Goal: Task Accomplishment & Management: Complete application form

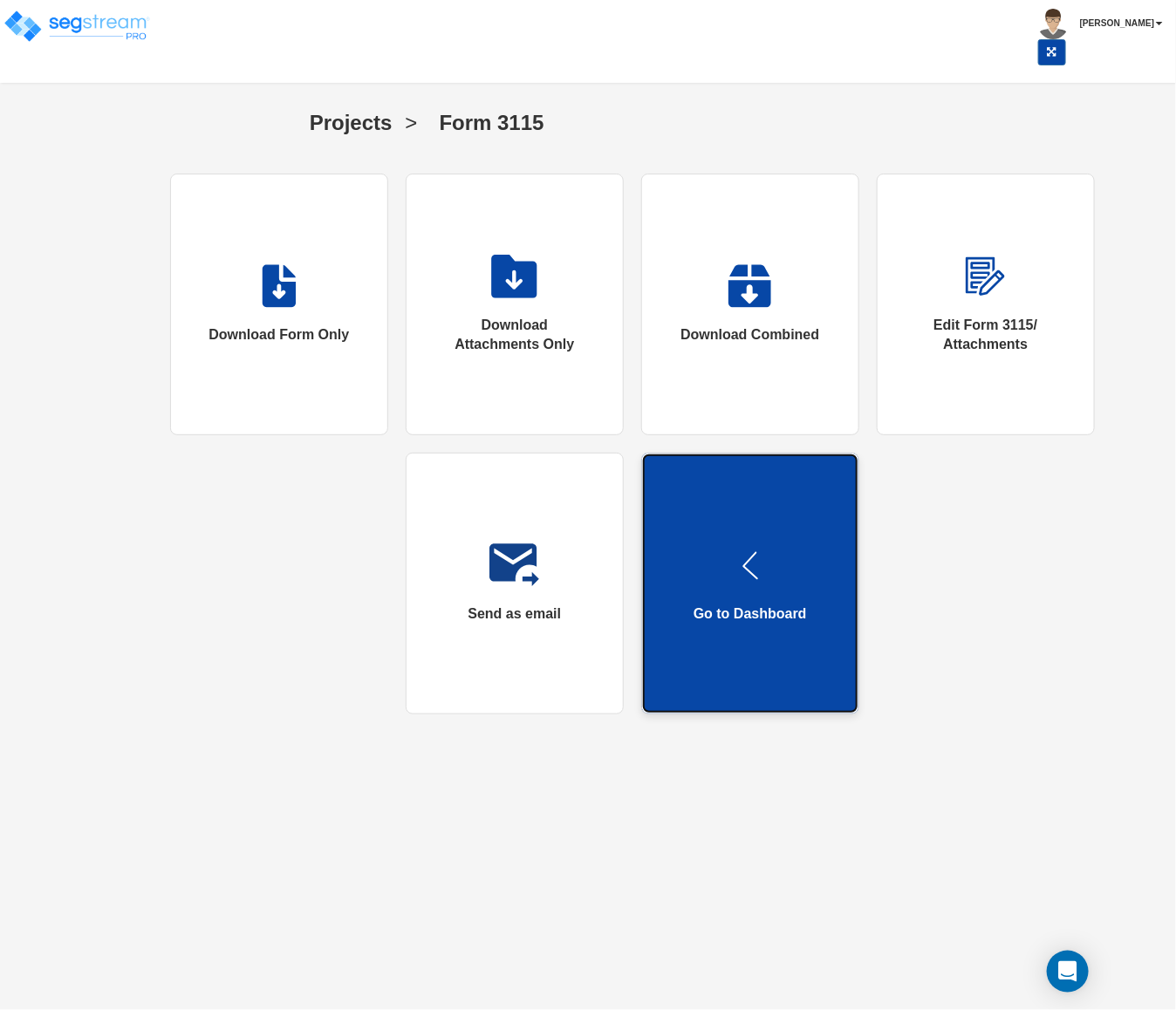
click at [793, 590] on link "Go to Dashboard" at bounding box center [750, 583] width 219 height 261
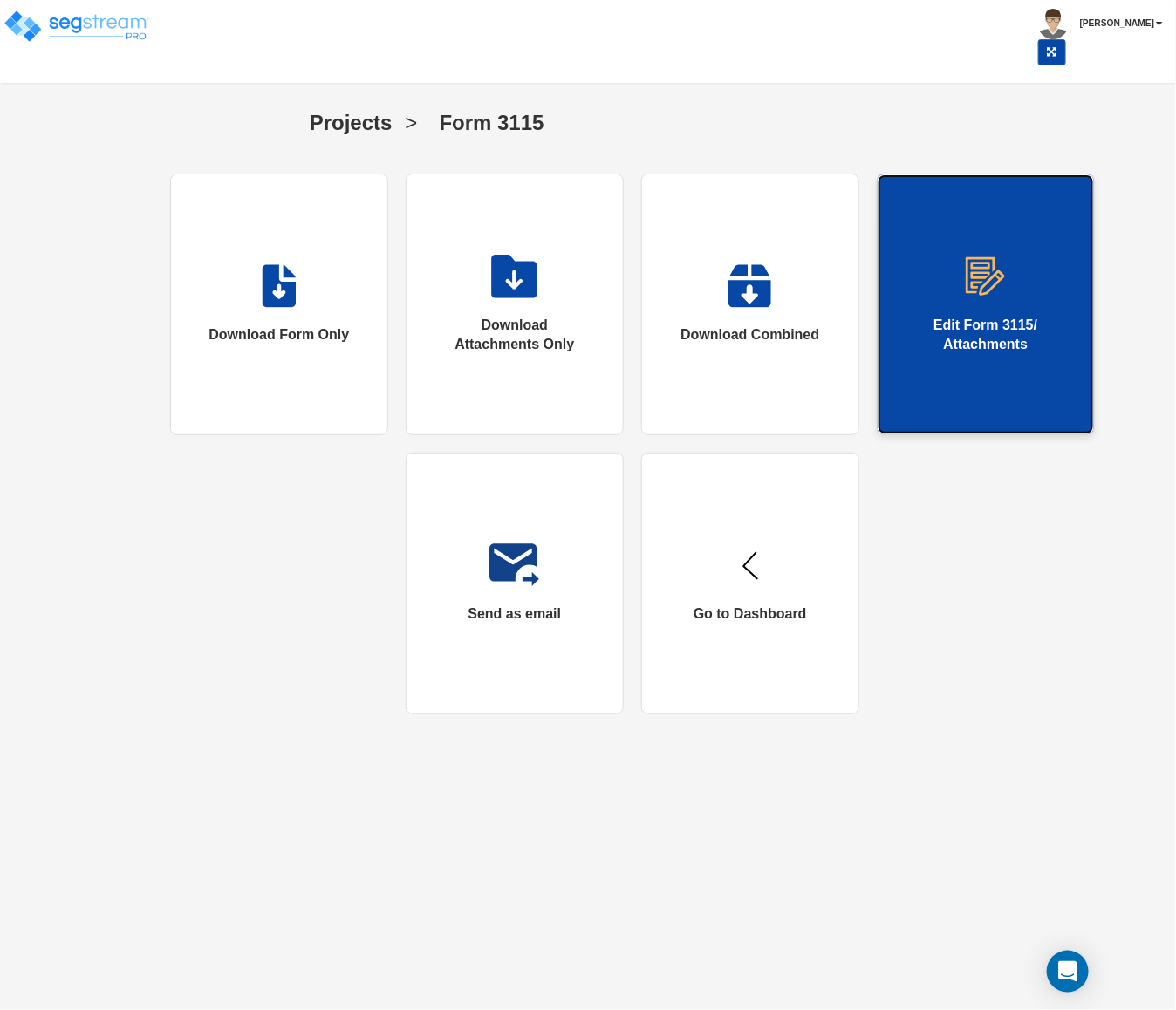
click at [1011, 369] on link "Edit Form 3115/ Attachments" at bounding box center [986, 304] width 219 height 261
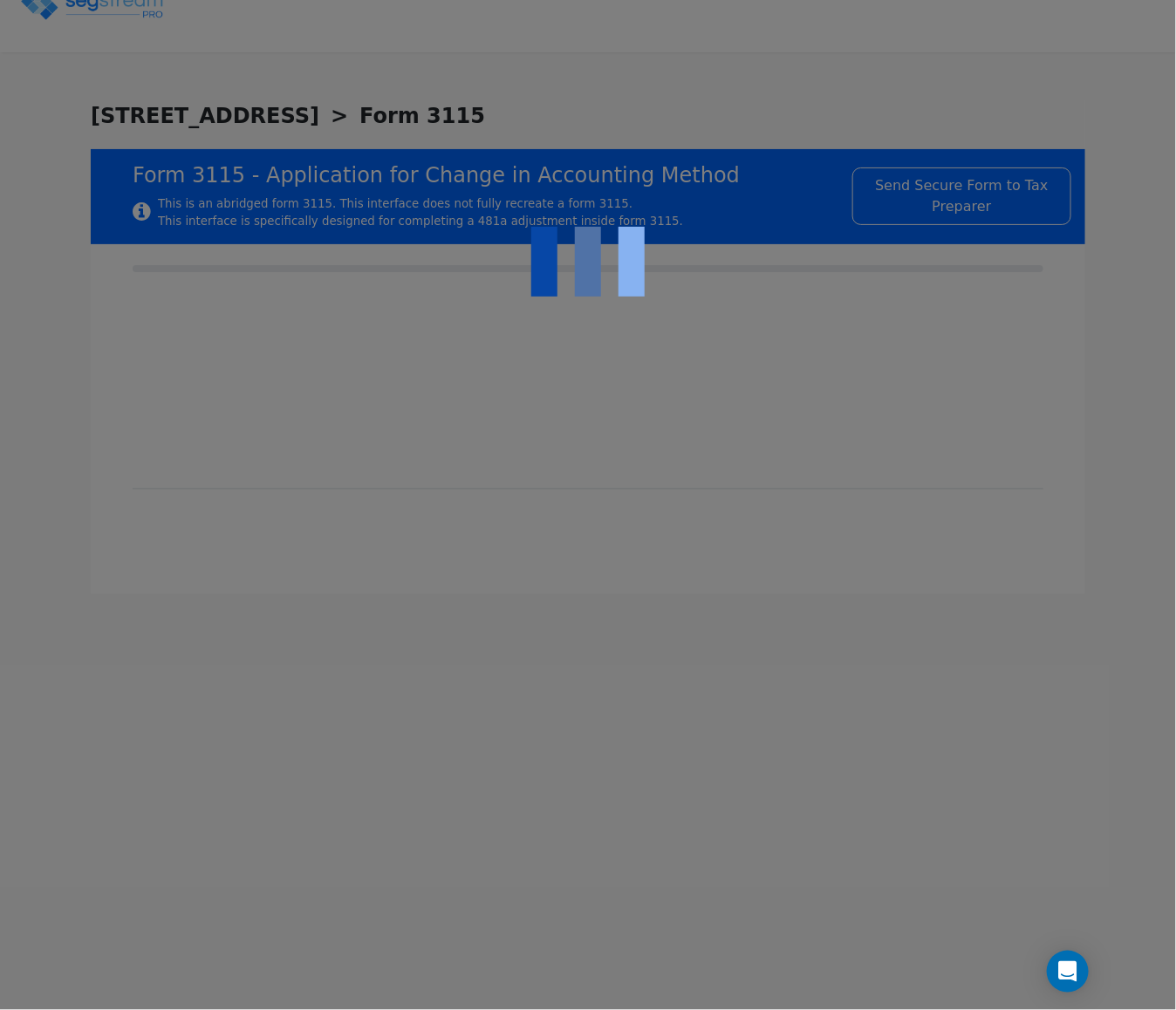
checkbox input "true"
type input "SINGLE-FAMILY RENTAL PROPERTY"
type input "RESIDENTIAL"
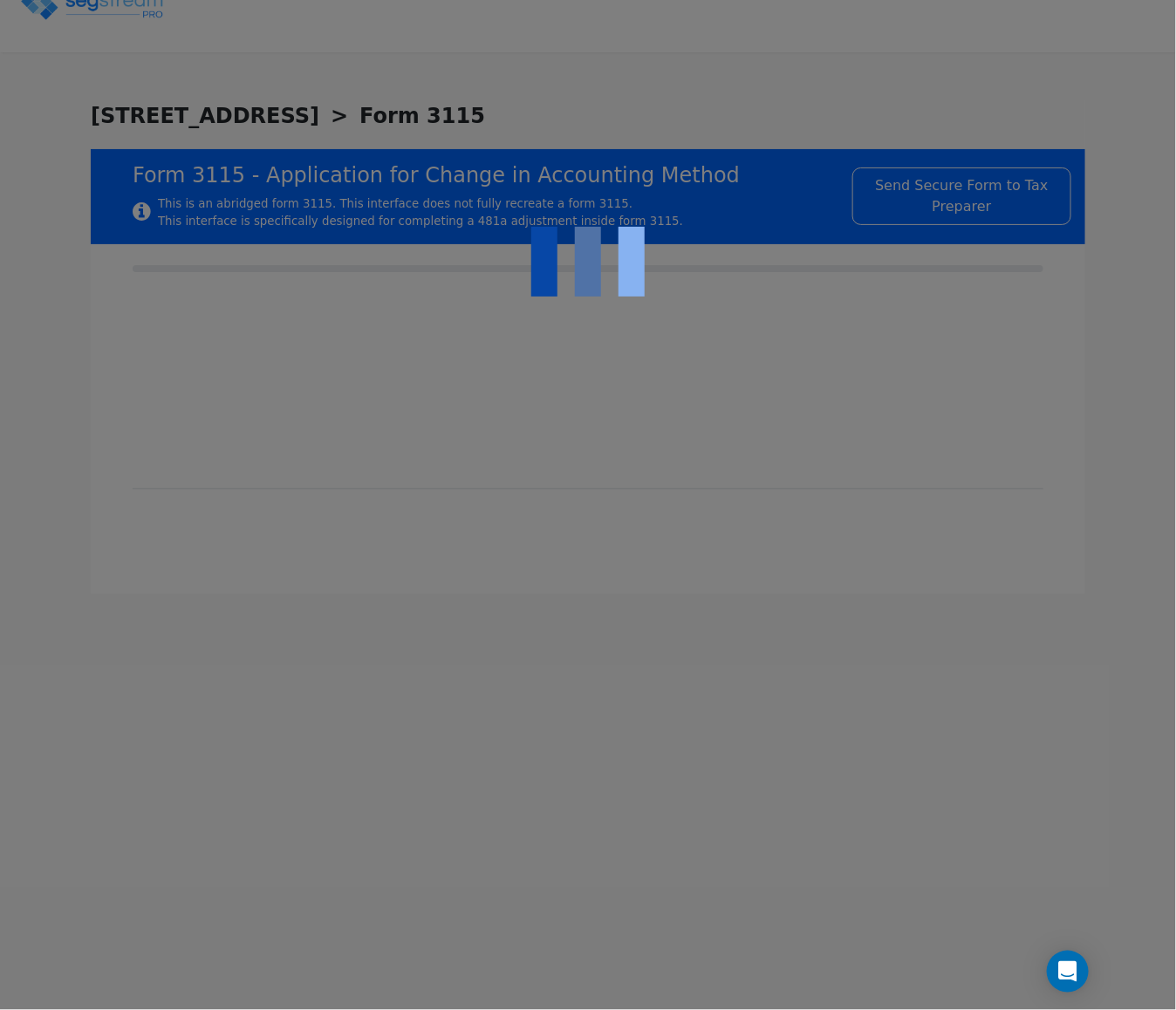
type input "2021"
type input "RENTAL"
type input "N/A"
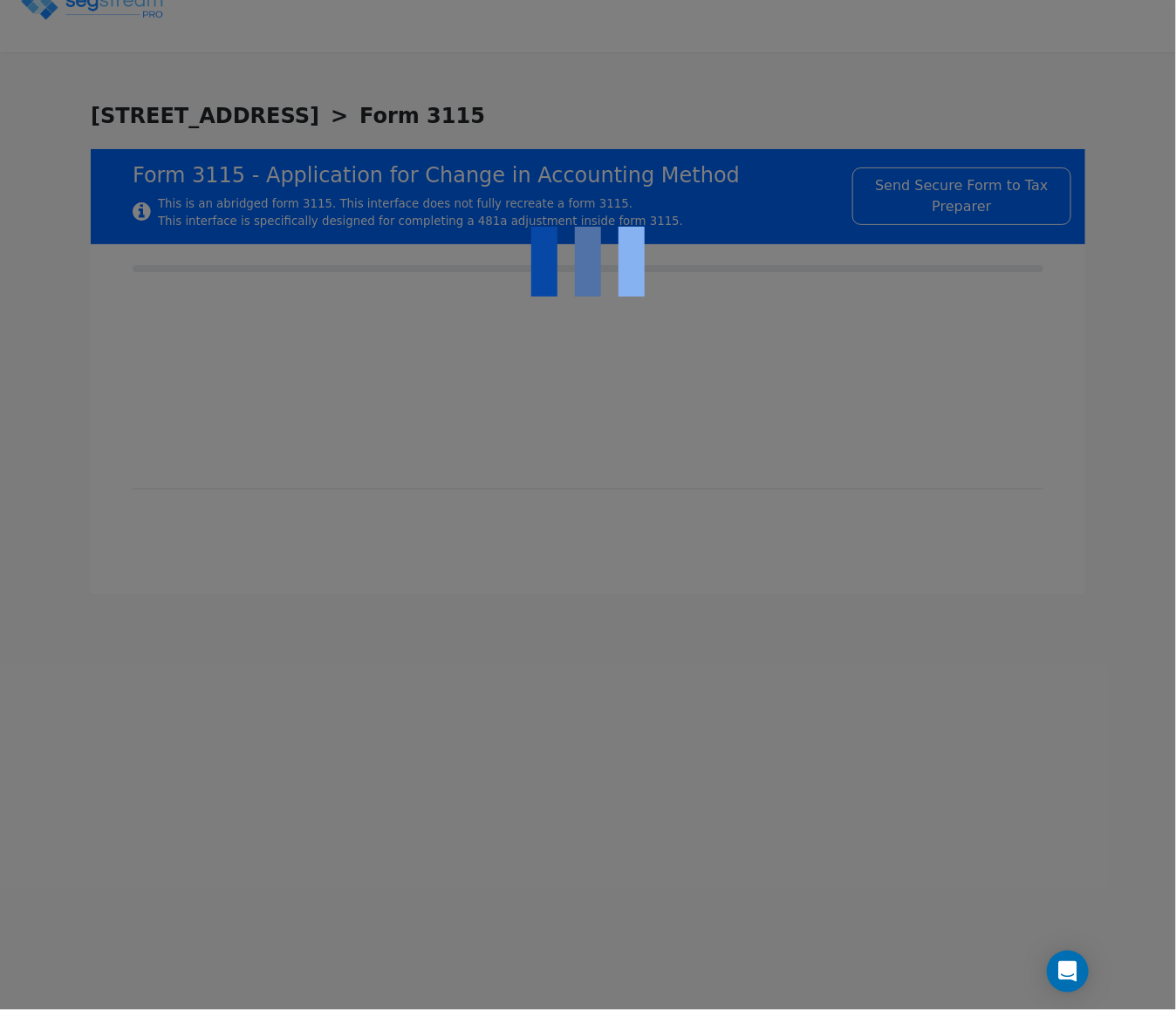
checkbox input "true"
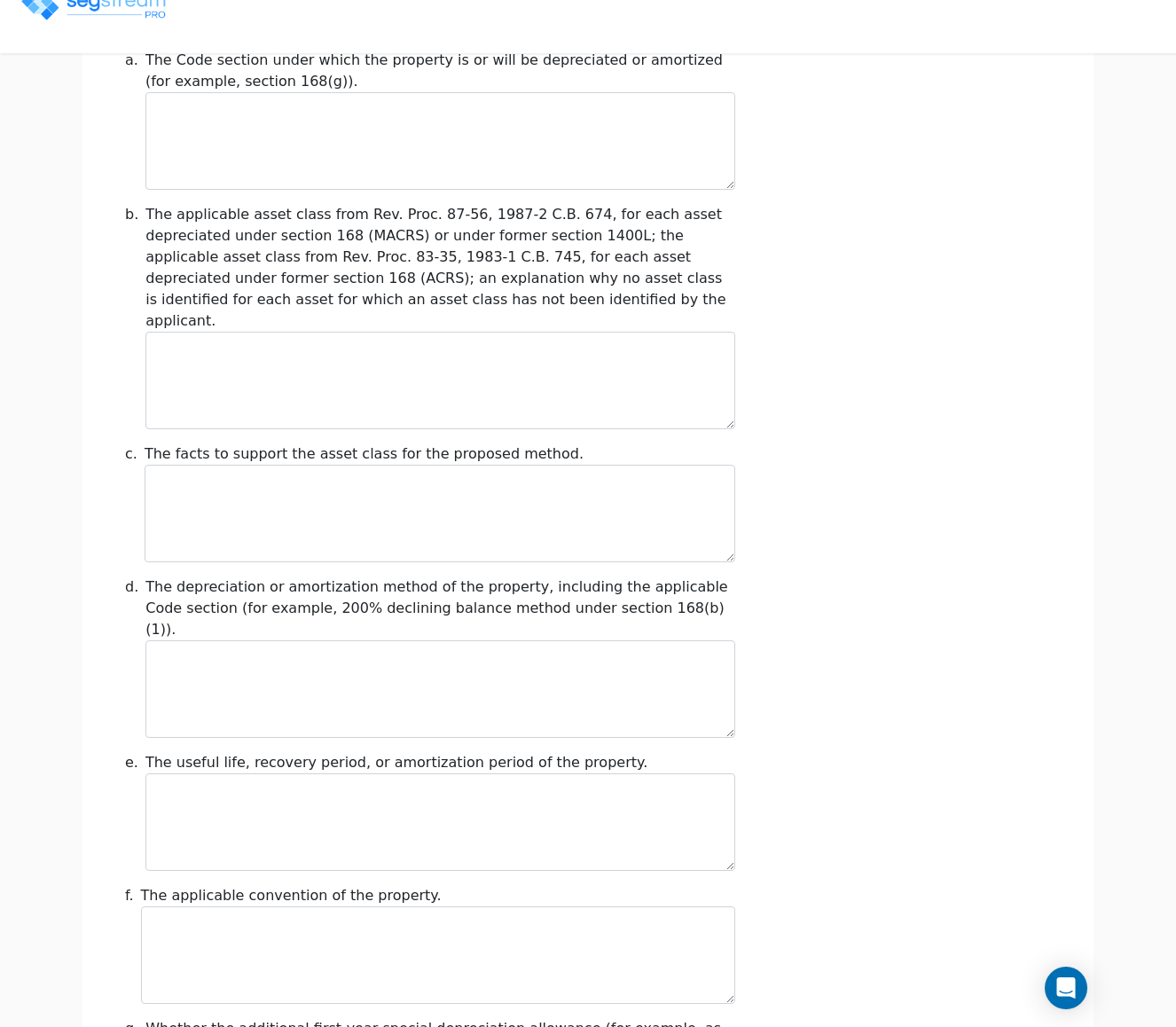
scroll to position [1866, 0]
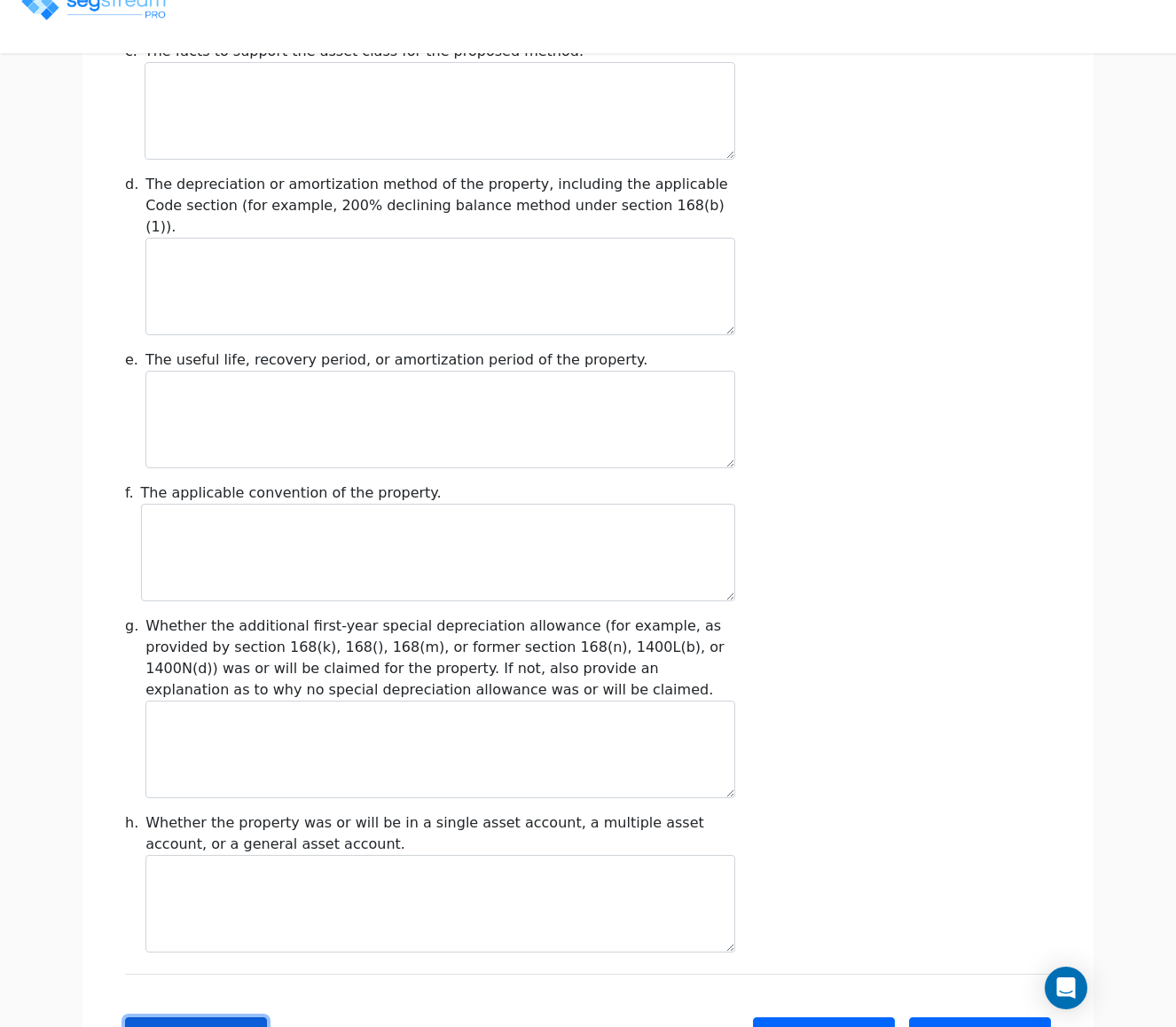
click at [242, 1017] on button "Back" at bounding box center [196, 1035] width 142 height 37
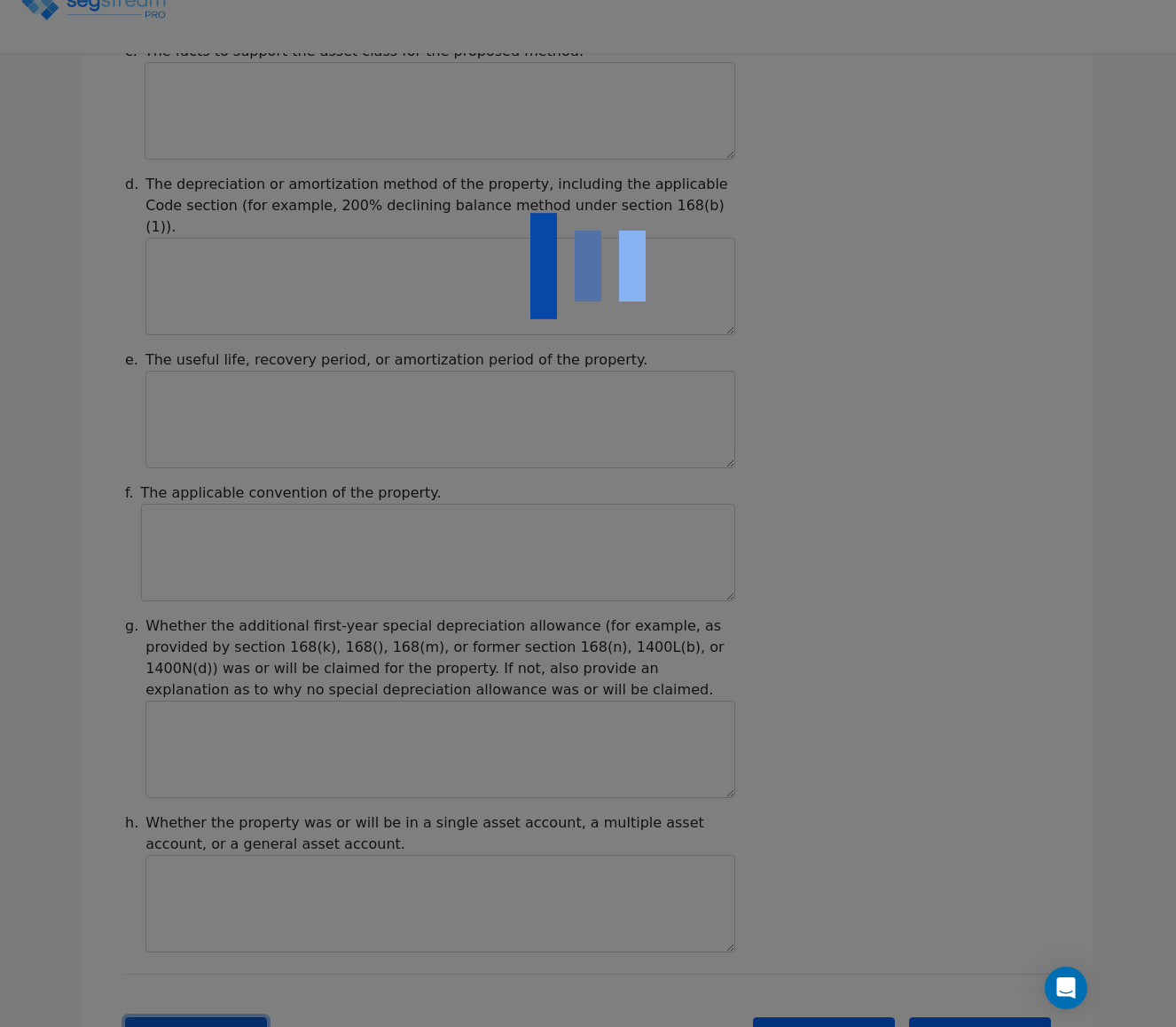
type input "-199,946.19"
checkbox input "true"
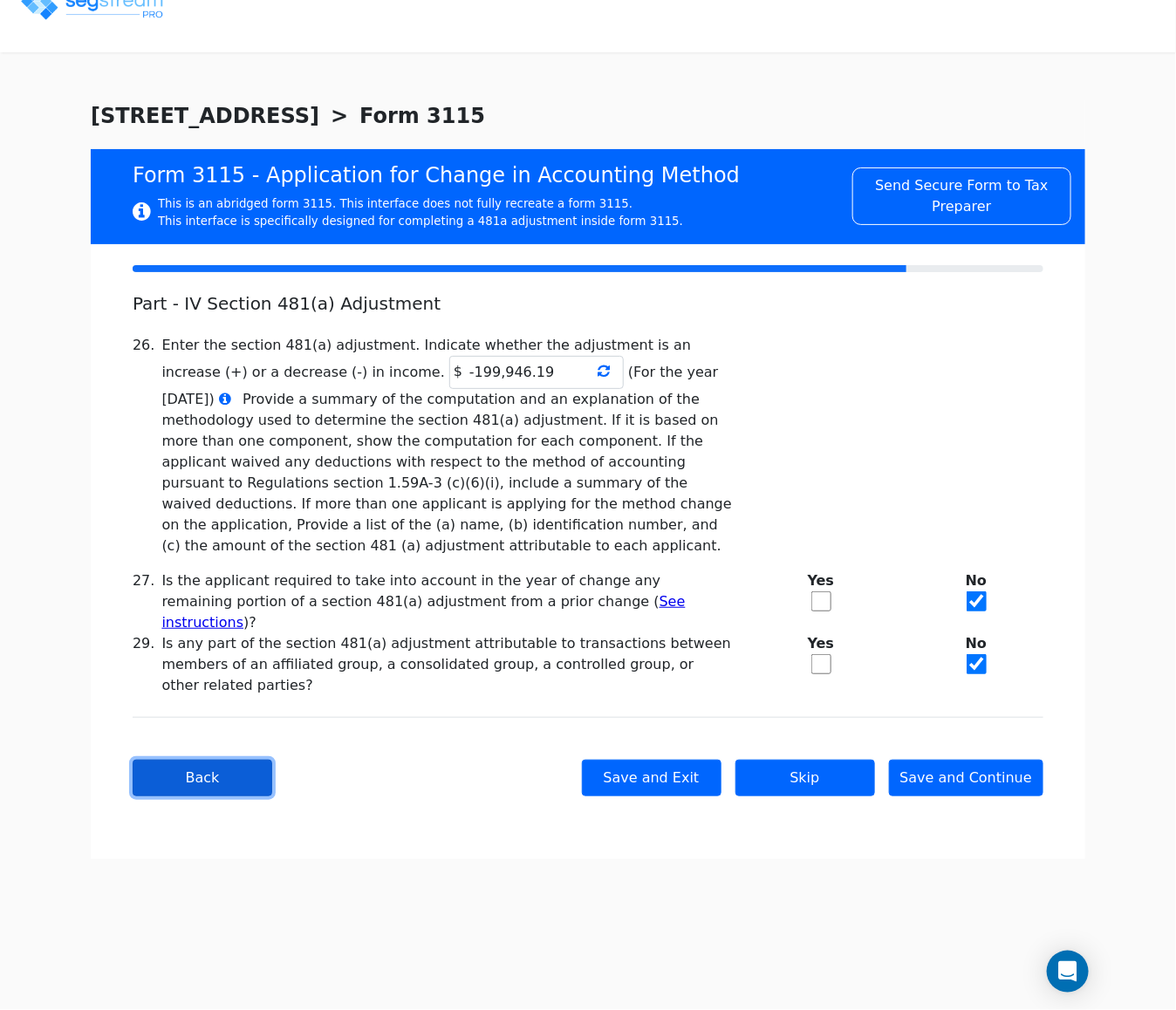
click at [243, 760] on button "Back" at bounding box center [202, 778] width 140 height 37
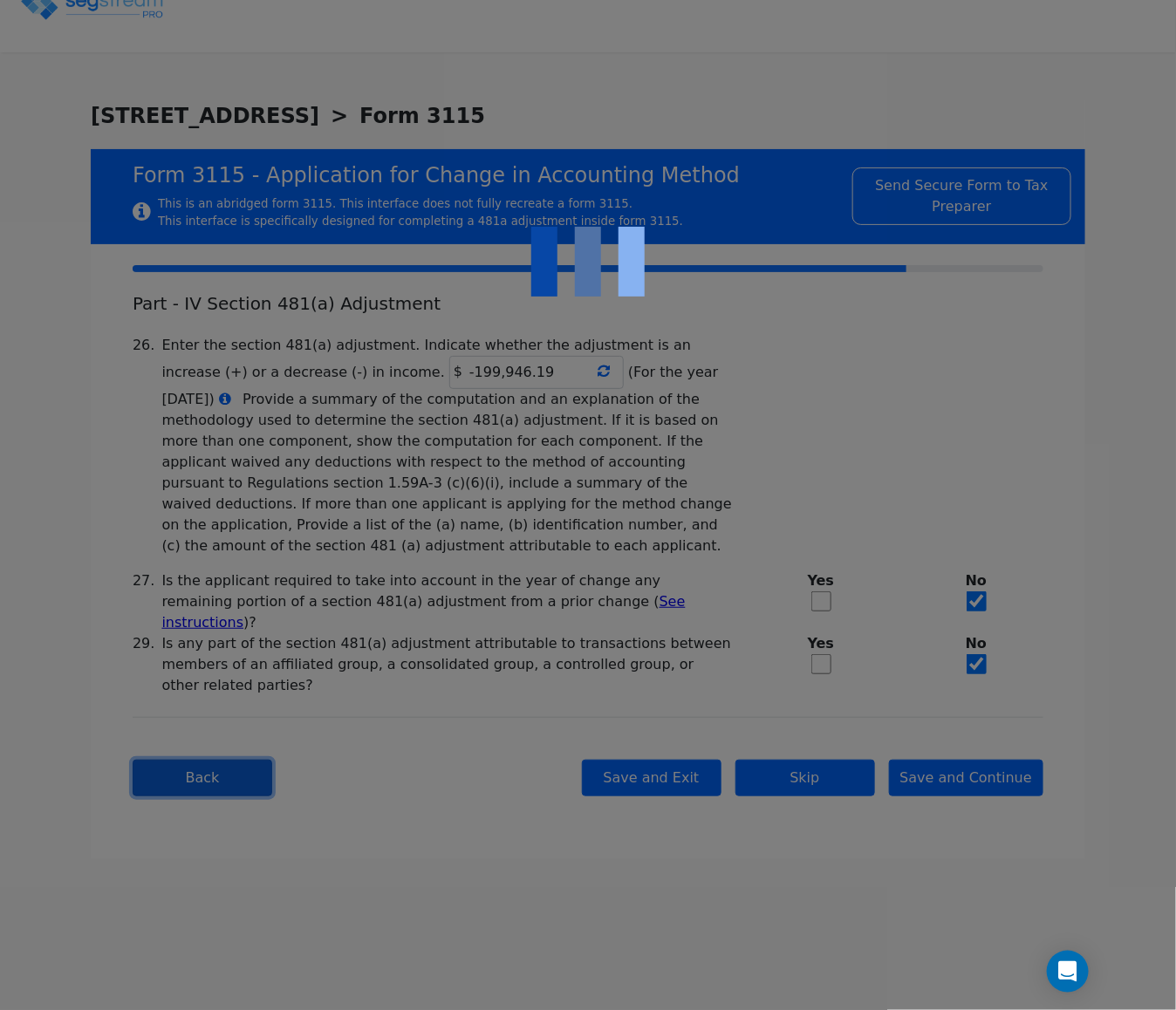
checkbox input "true"
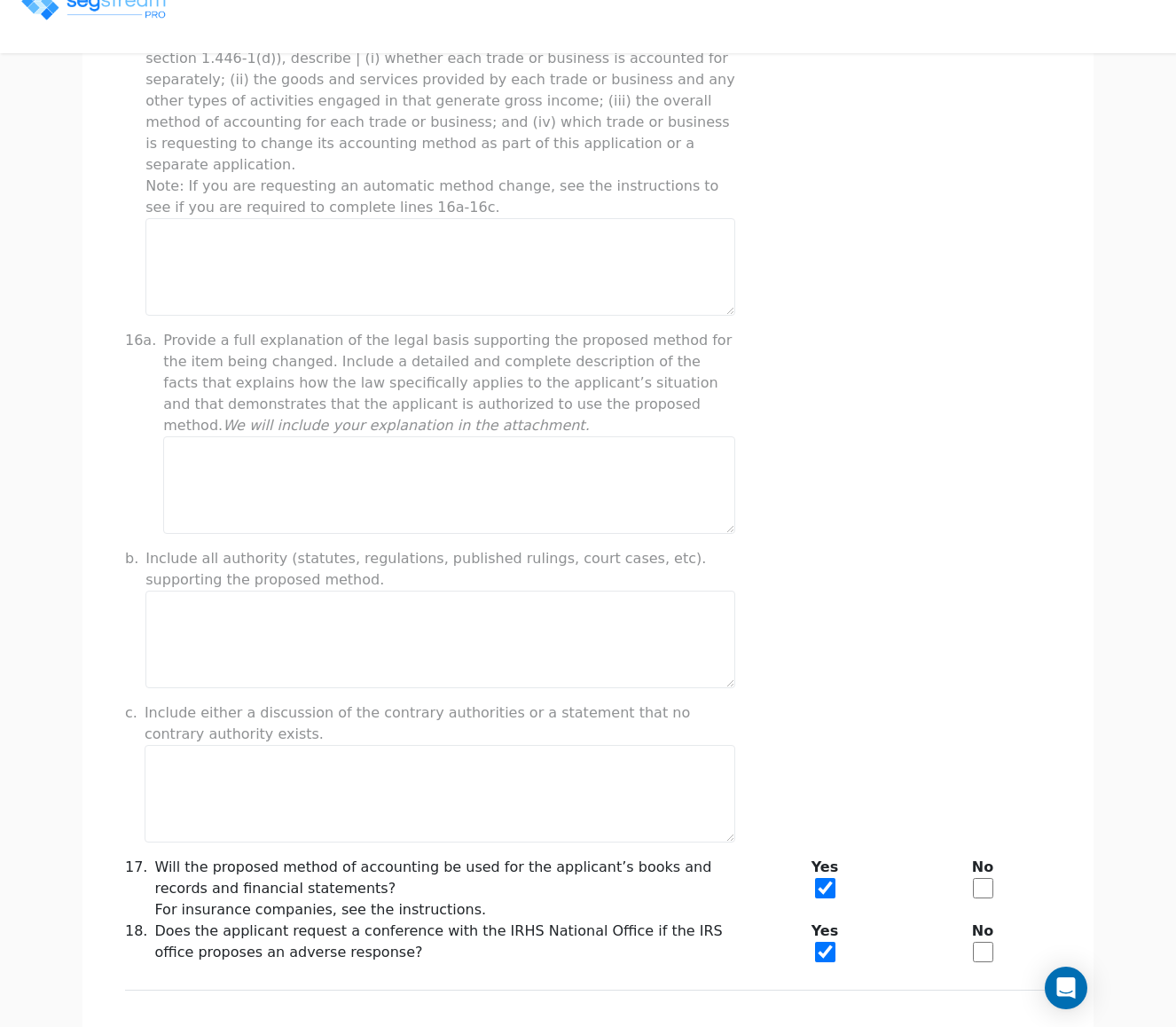
scroll to position [1136, 0]
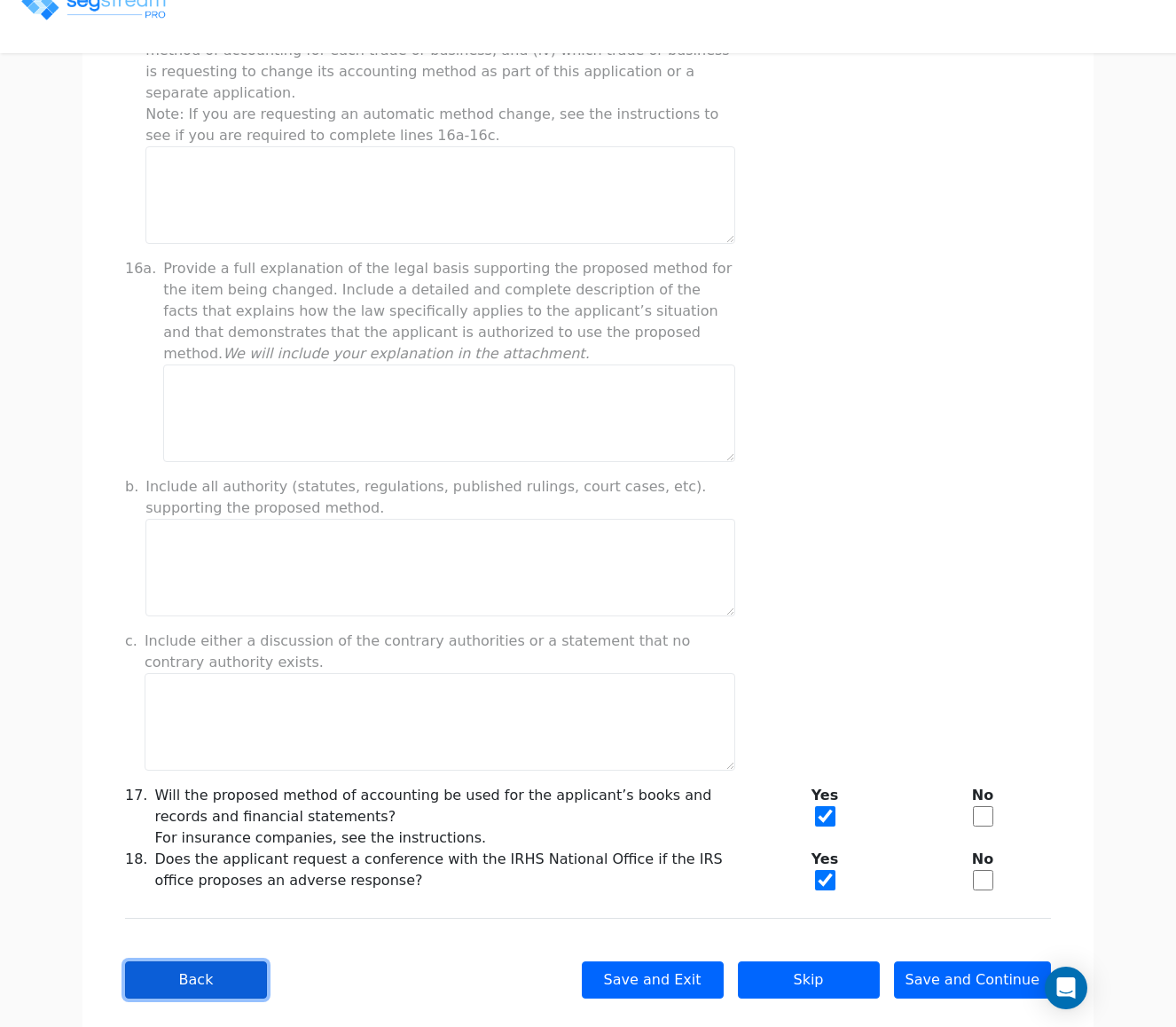
click at [218, 961] on button "Back" at bounding box center [196, 980] width 142 height 37
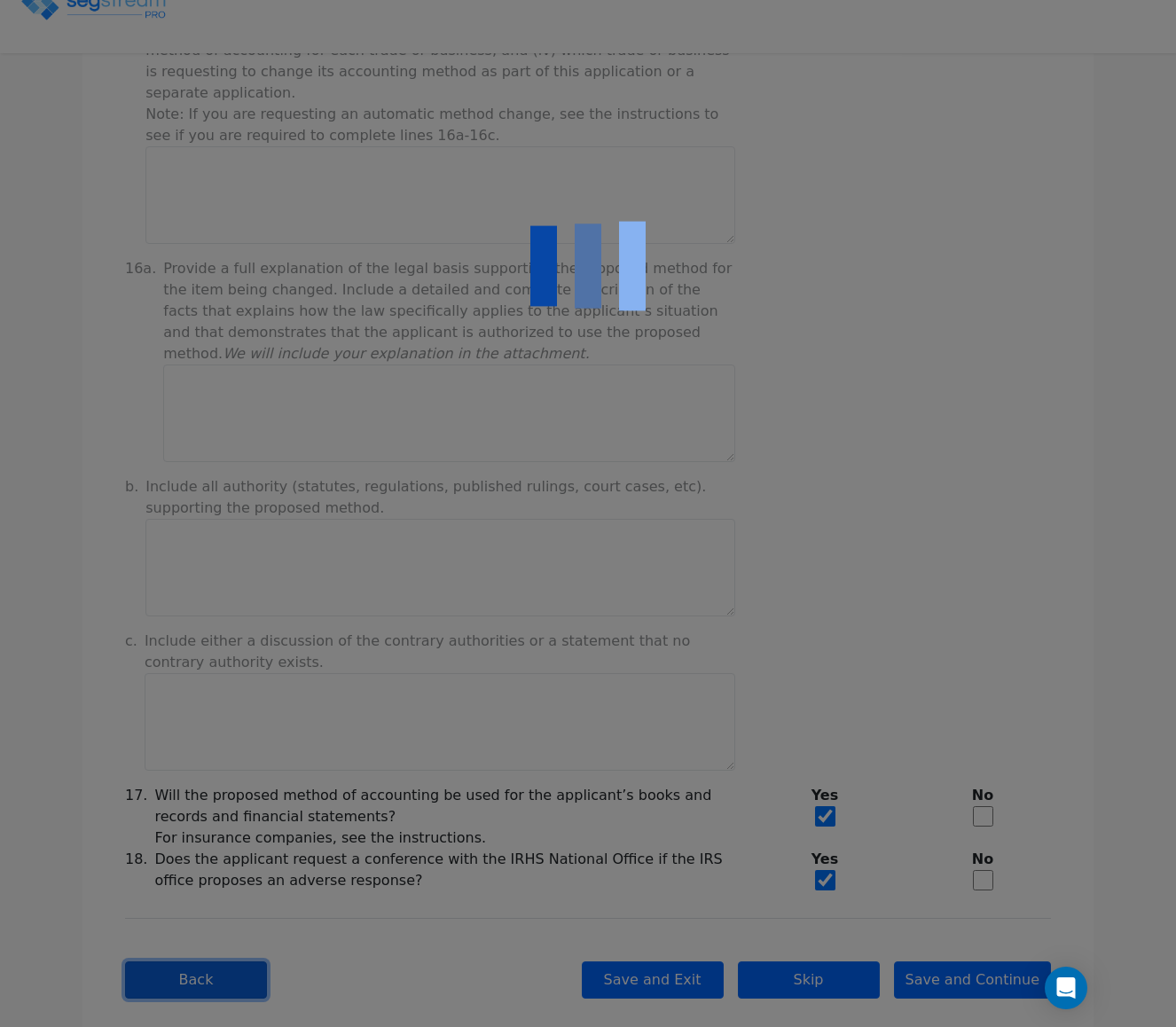
checkbox input "true"
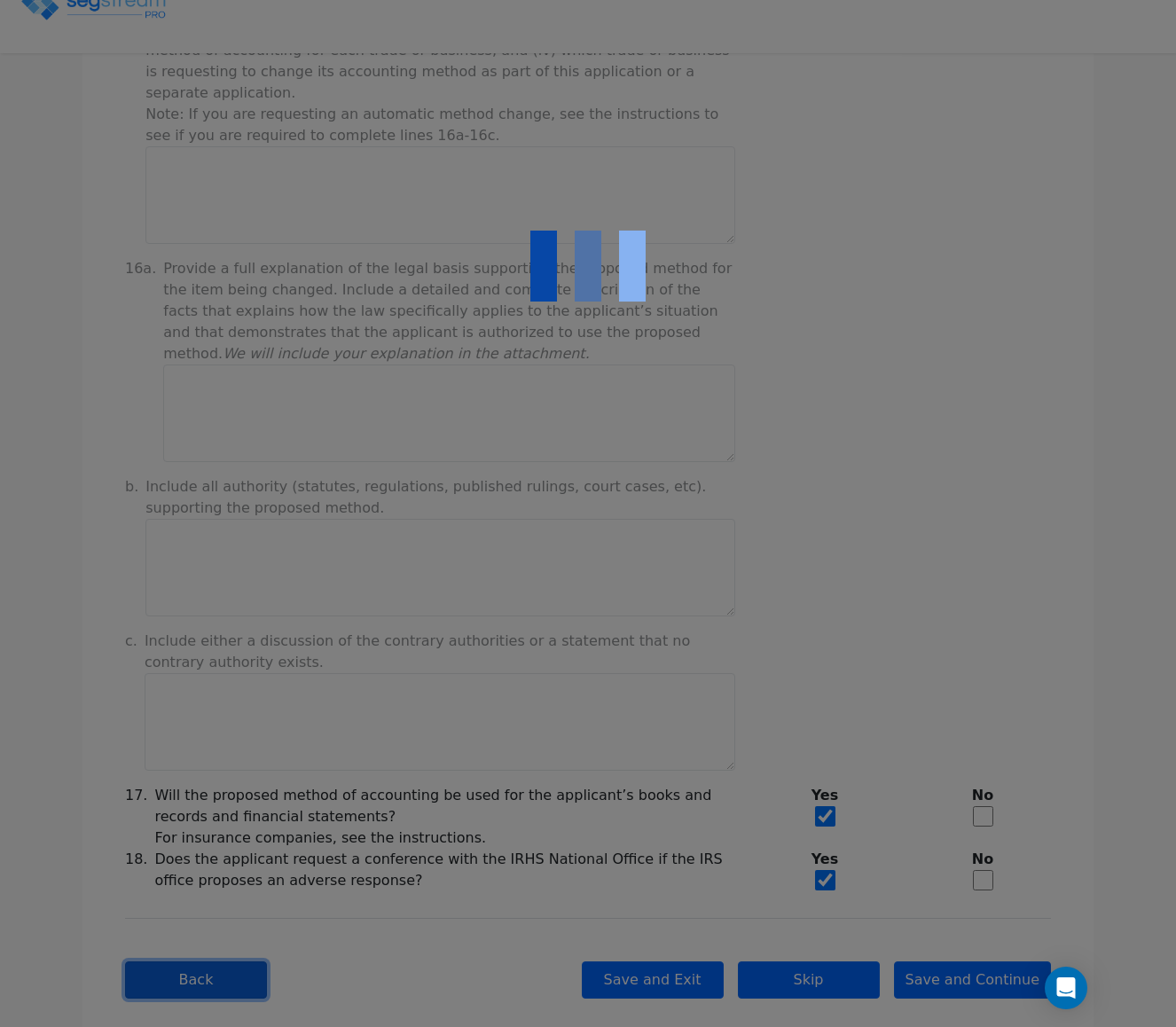
checkbox input "true"
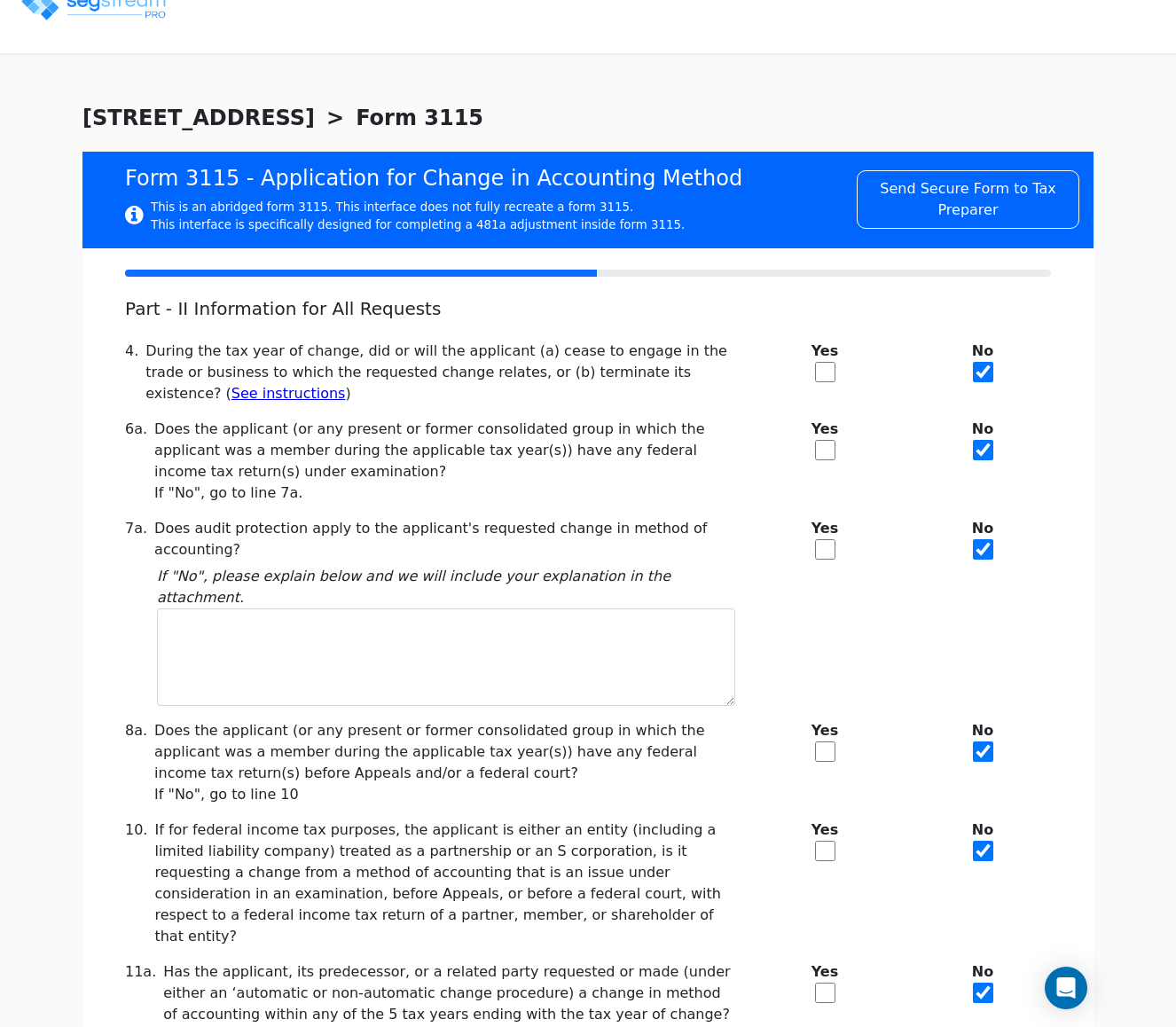
scroll to position [222, 0]
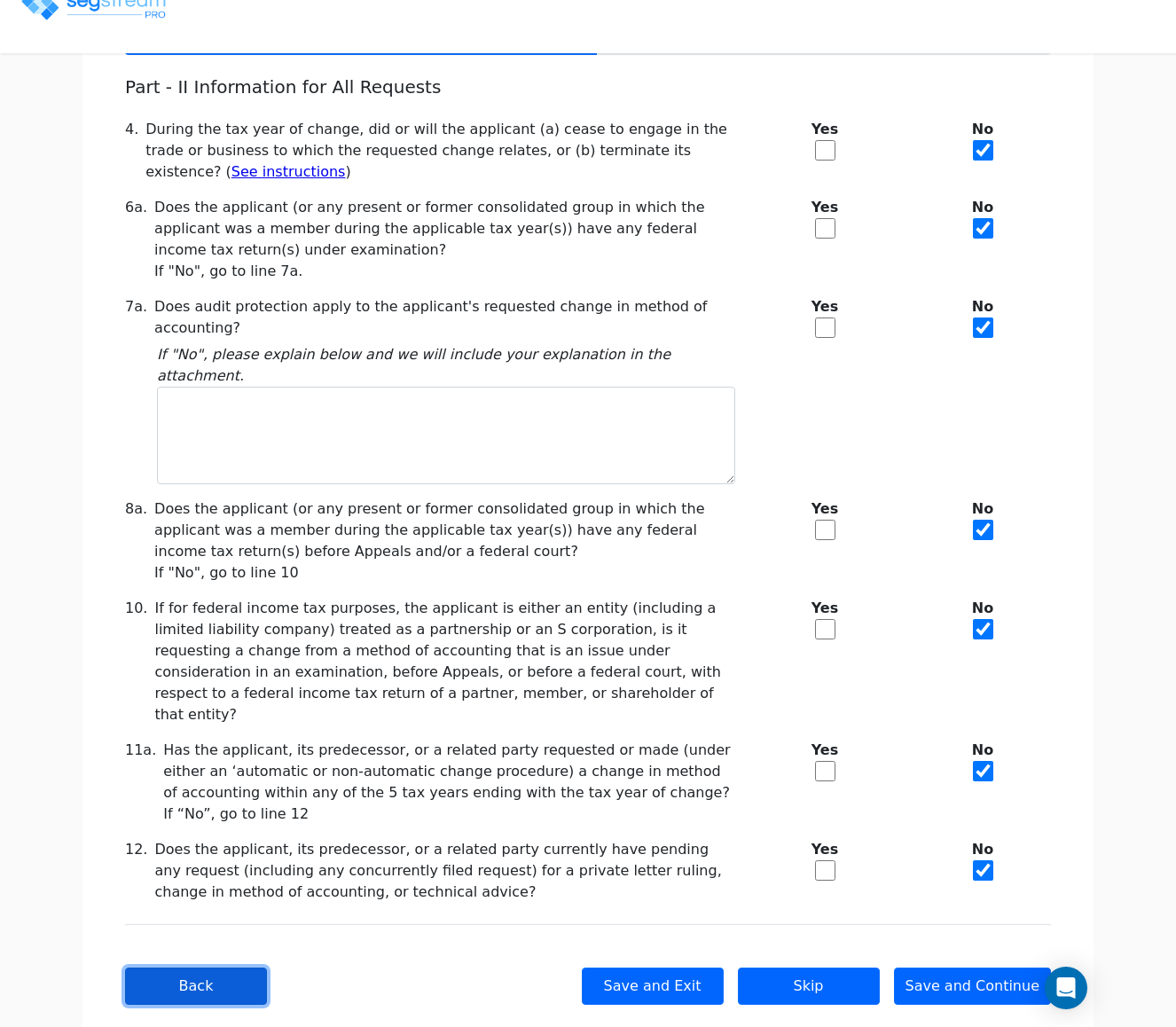
click at [214, 968] on button "Back" at bounding box center [196, 986] width 142 height 37
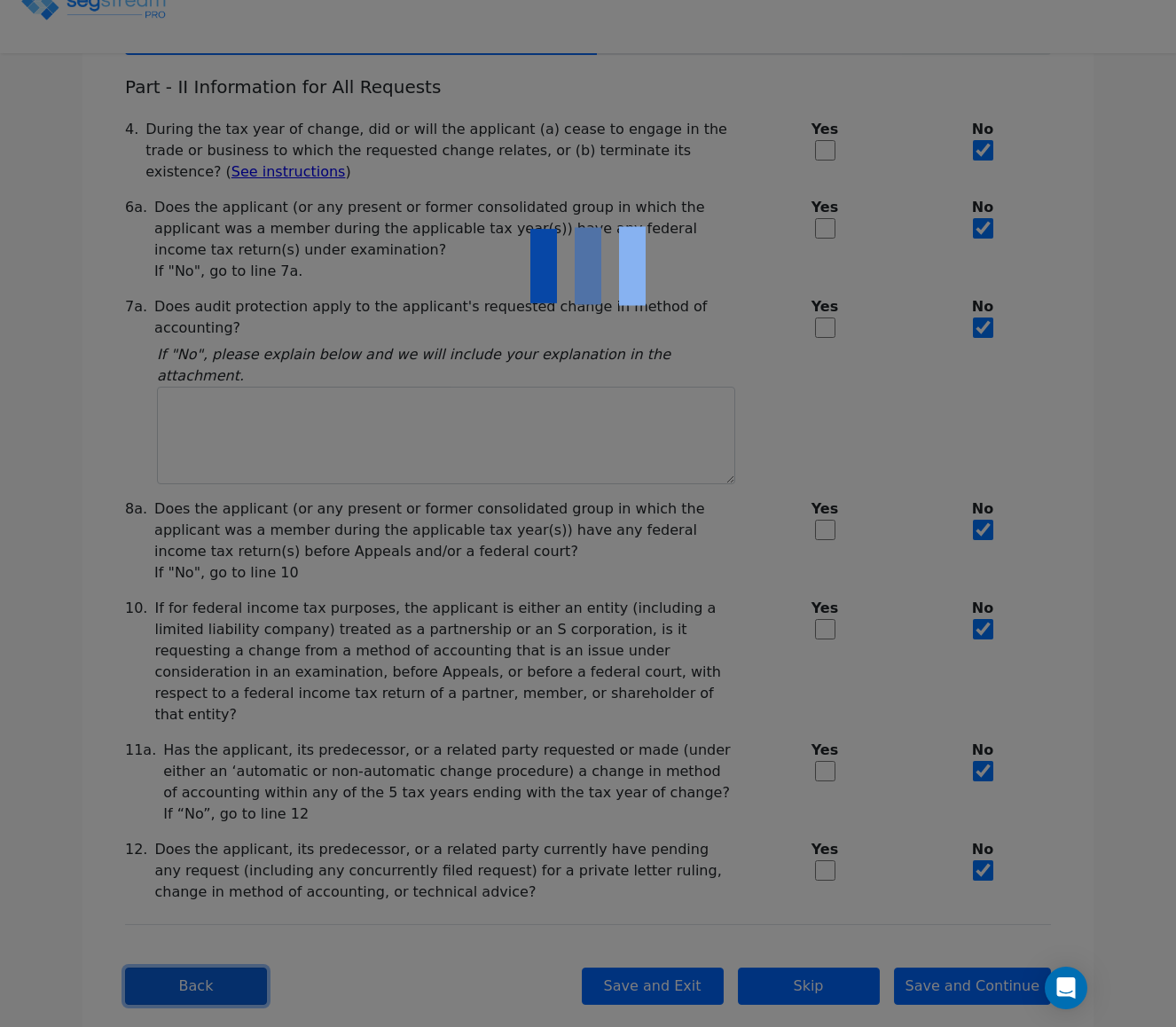
checkbox input "true"
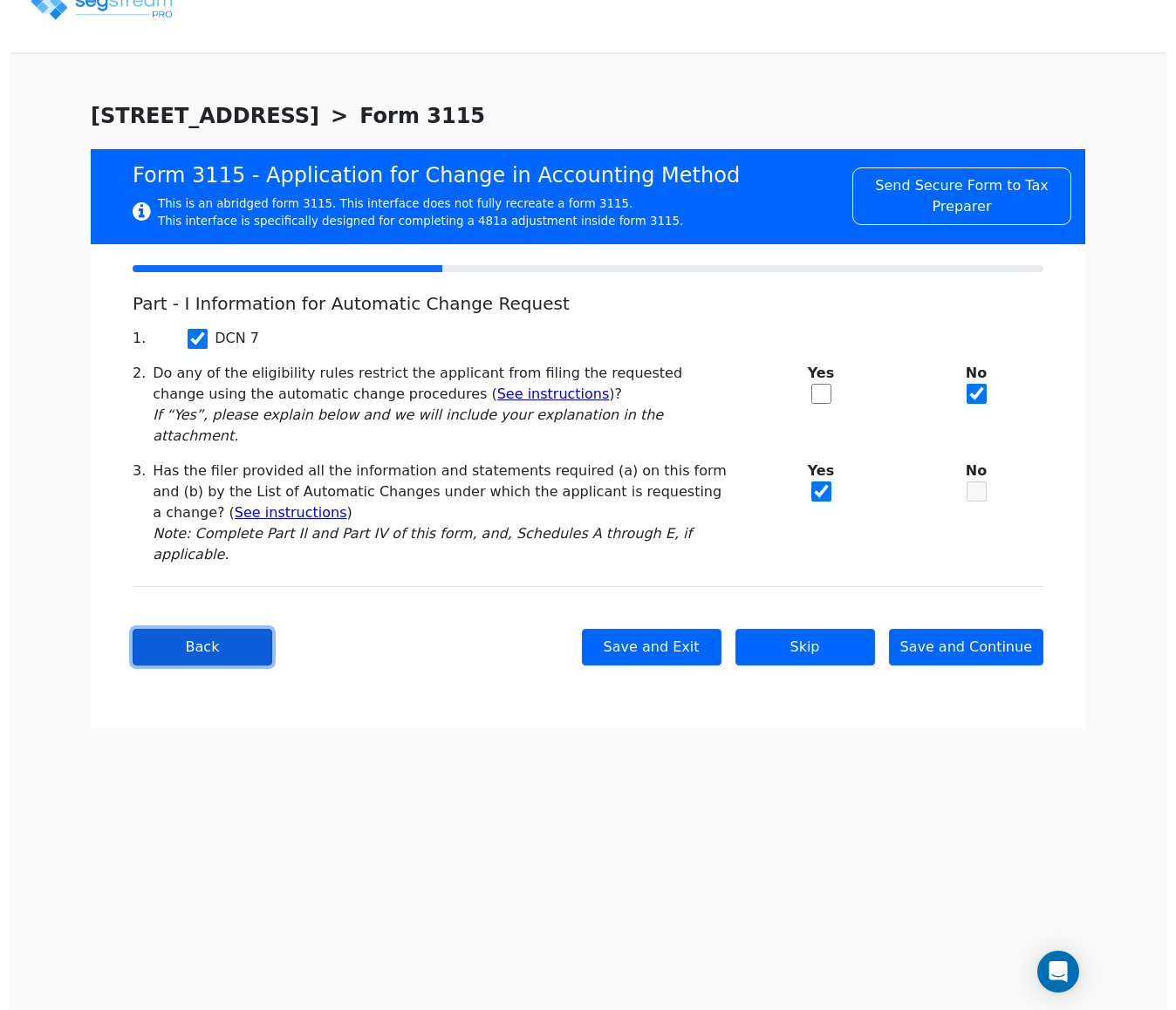
scroll to position [0, 0]
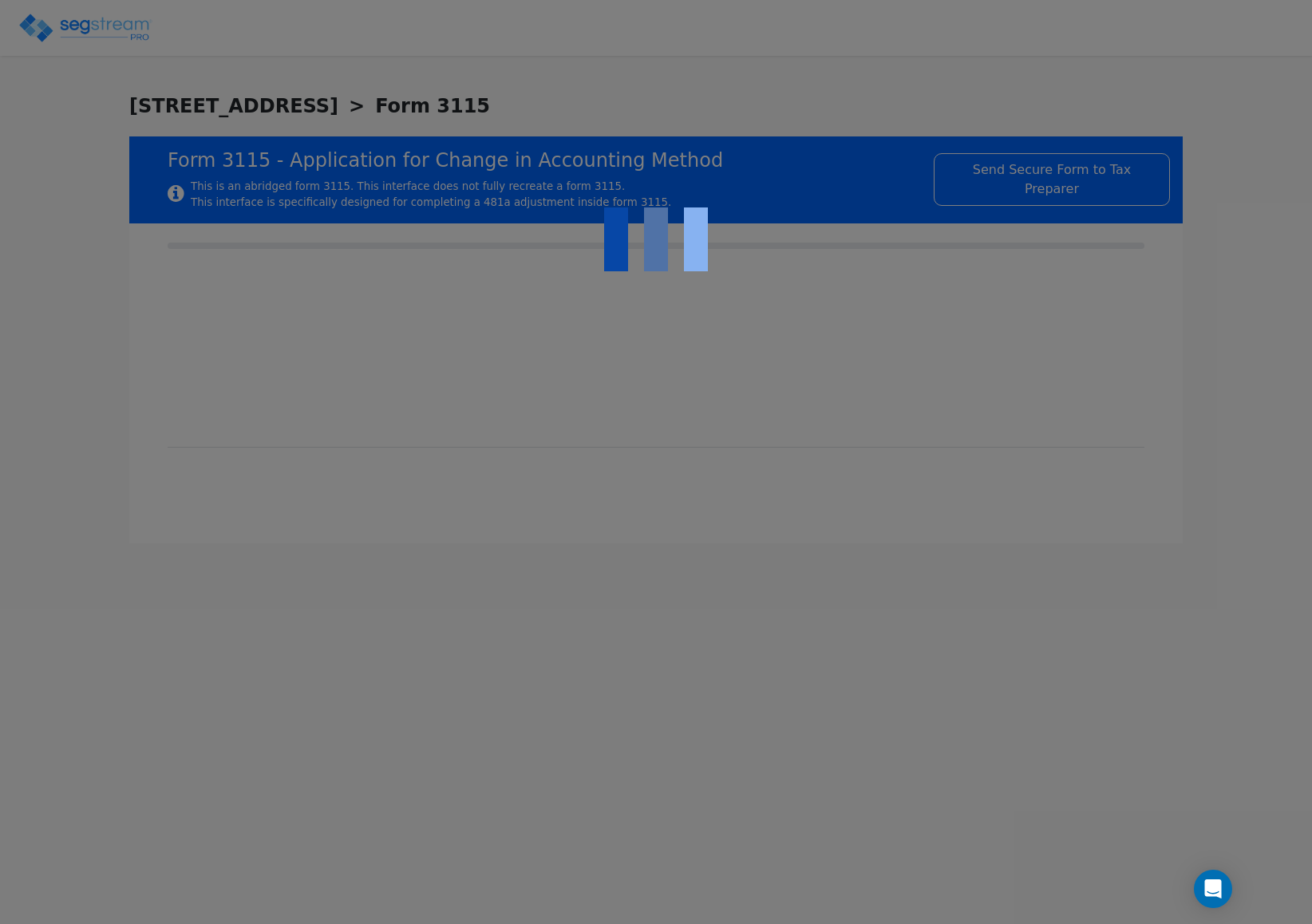
checkbox input "true"
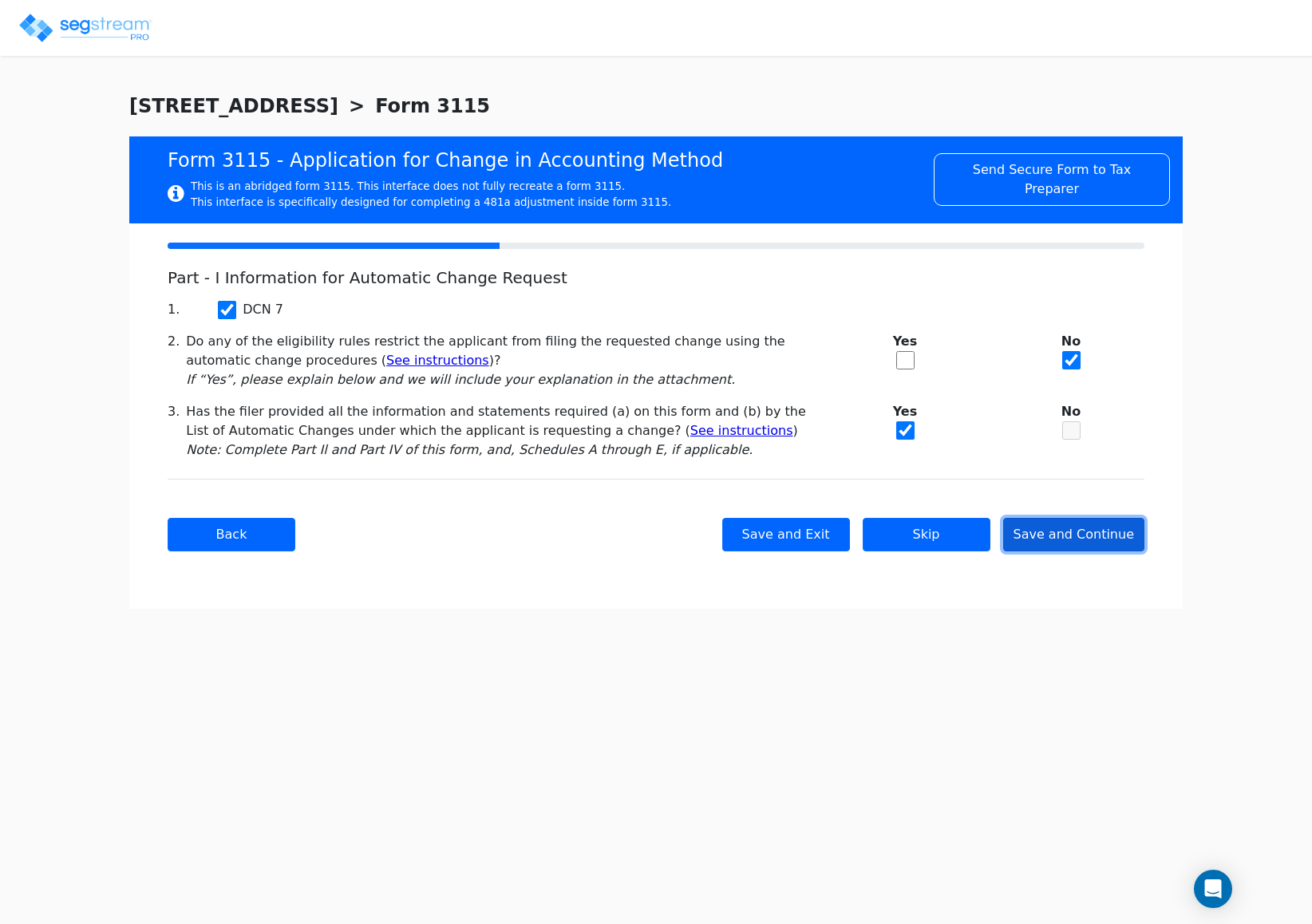
click at [1072, 544] on button "Save and Continue" at bounding box center [1074, 534] width 142 height 33
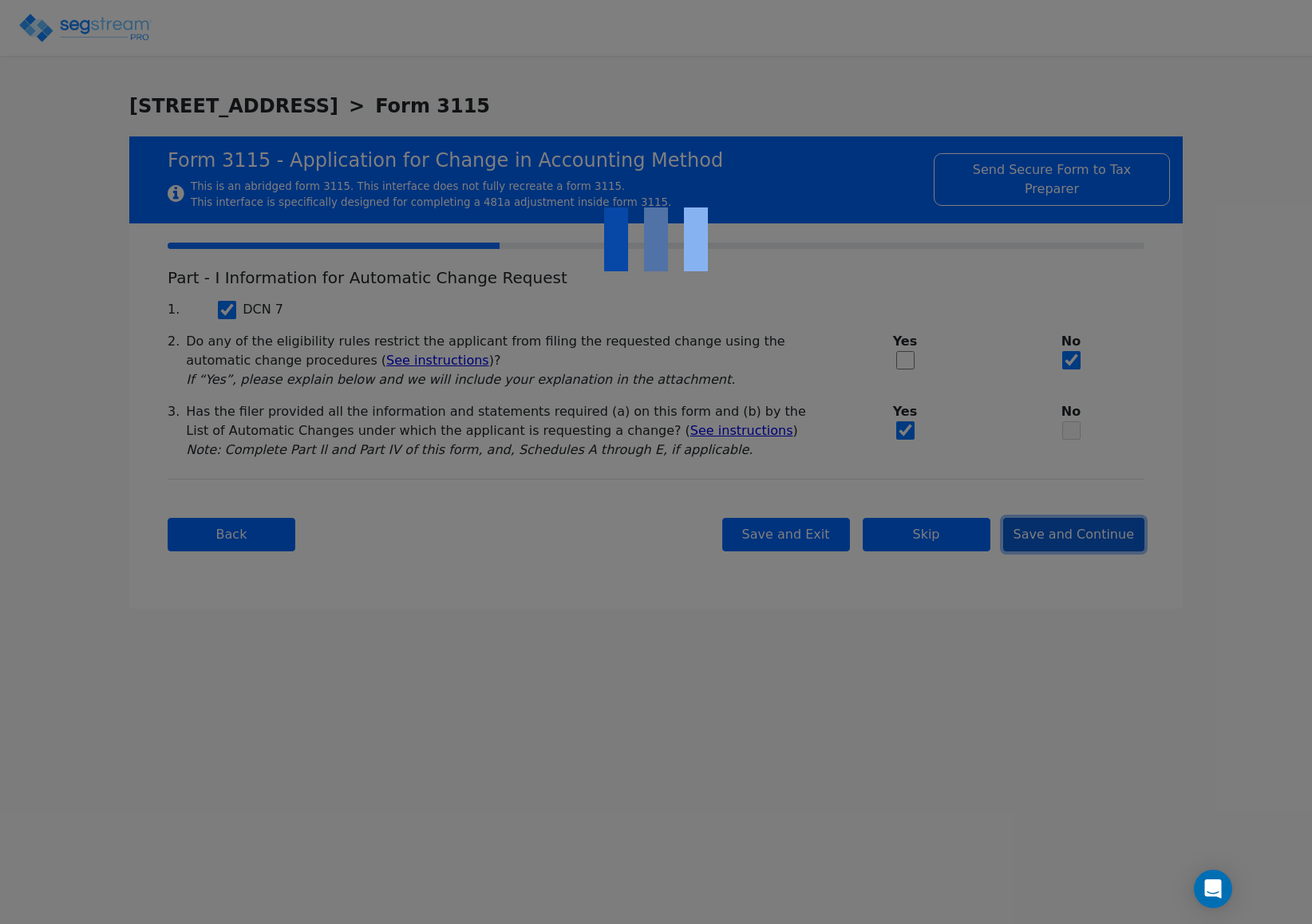
checkbox input "true"
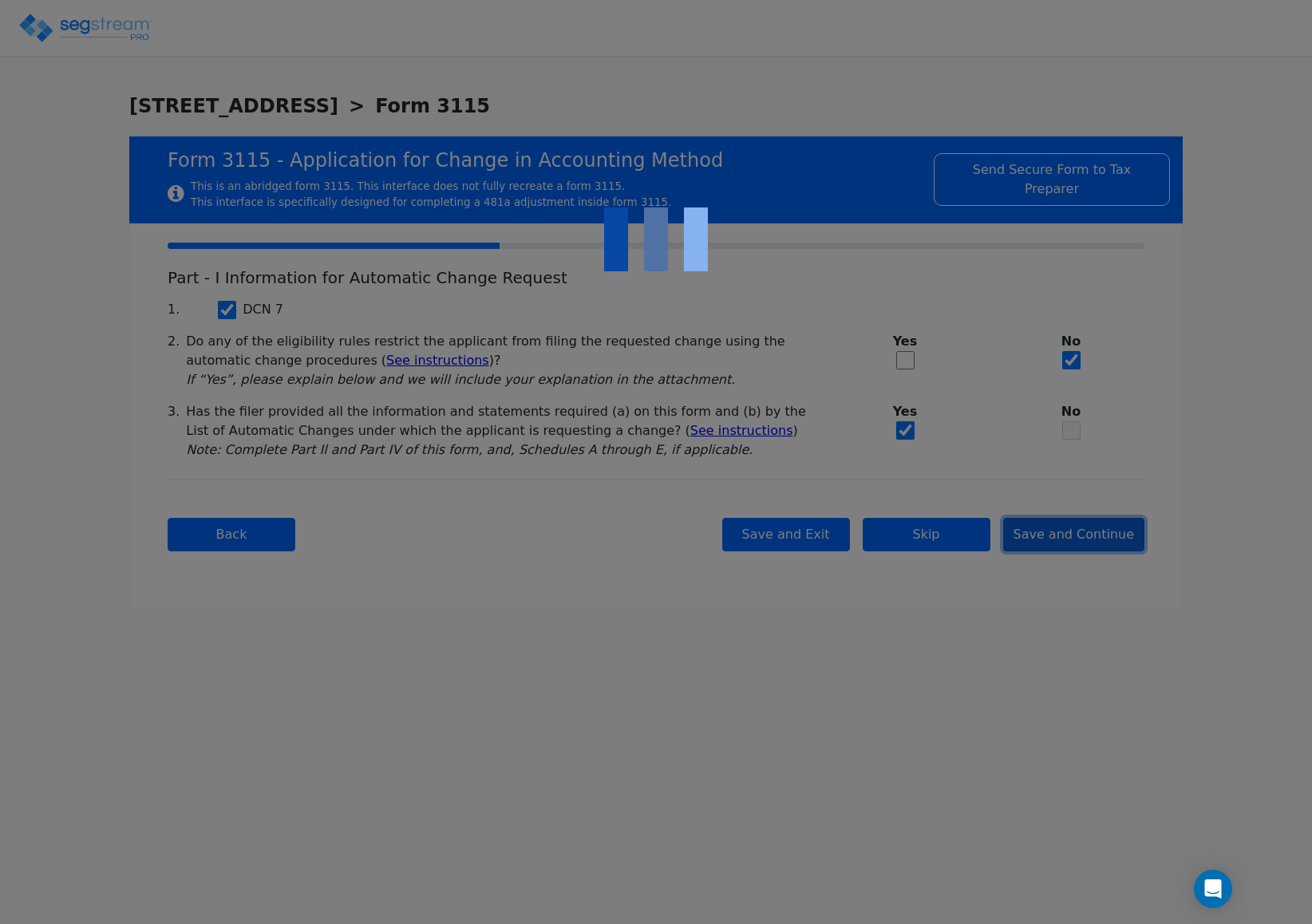
checkbox input "true"
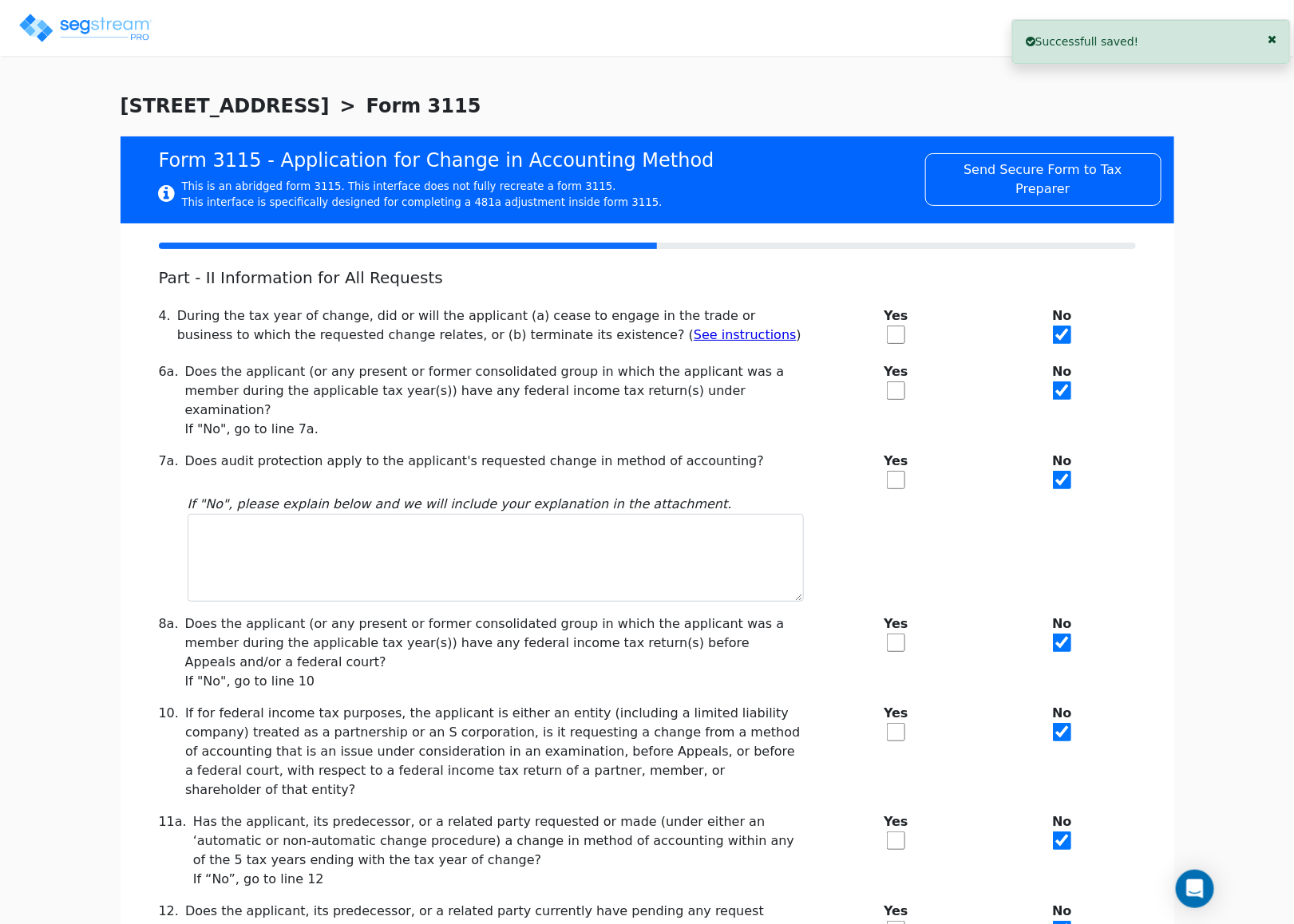
scroll to position [130, 0]
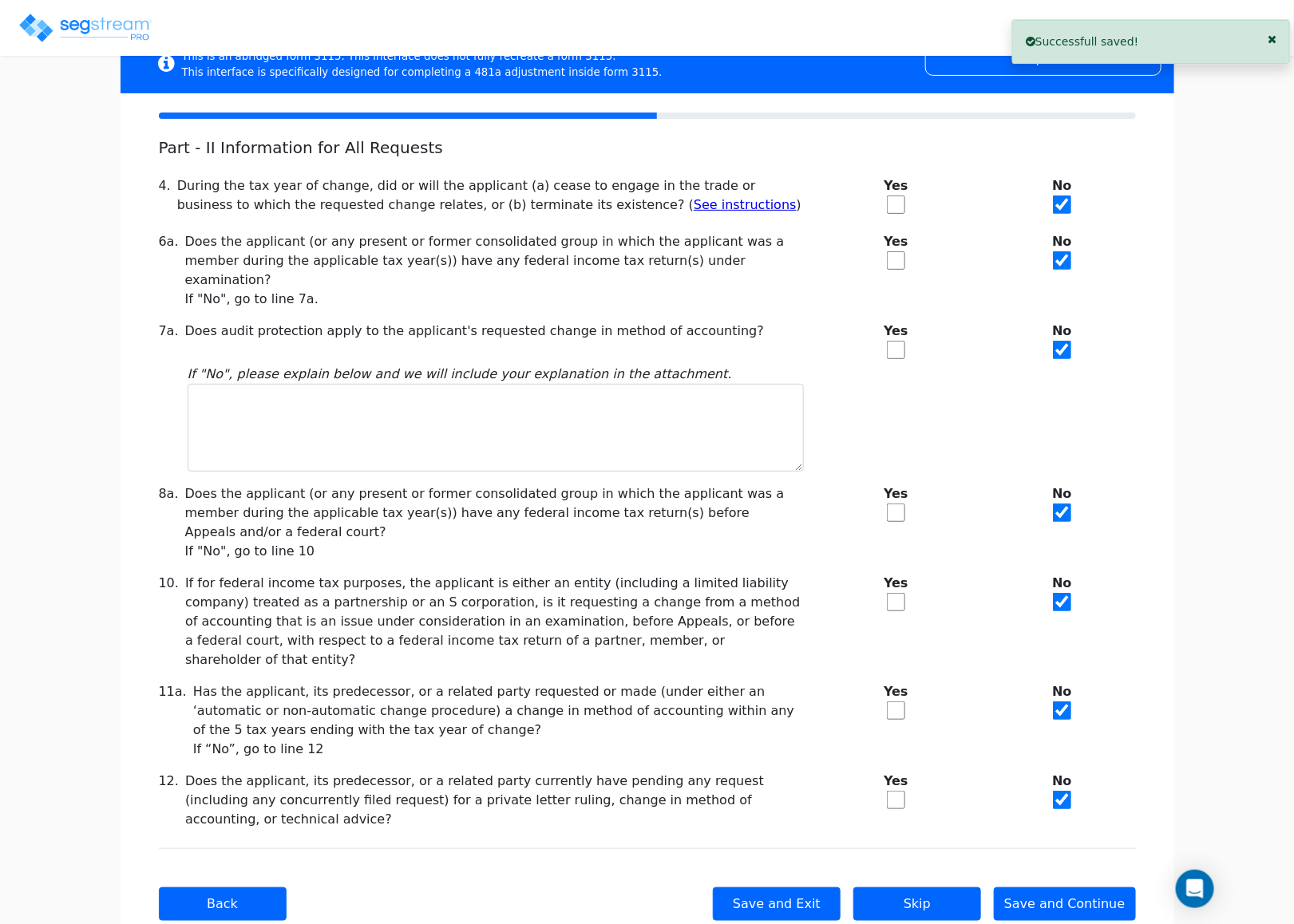
click at [1061, 848] on div "Back Save and Exit Skip Save and Continue Next Submit" at bounding box center [647, 903] width 977 height 111
click at [1063, 887] on button "Save and Continue" at bounding box center [1065, 904] width 142 height 33
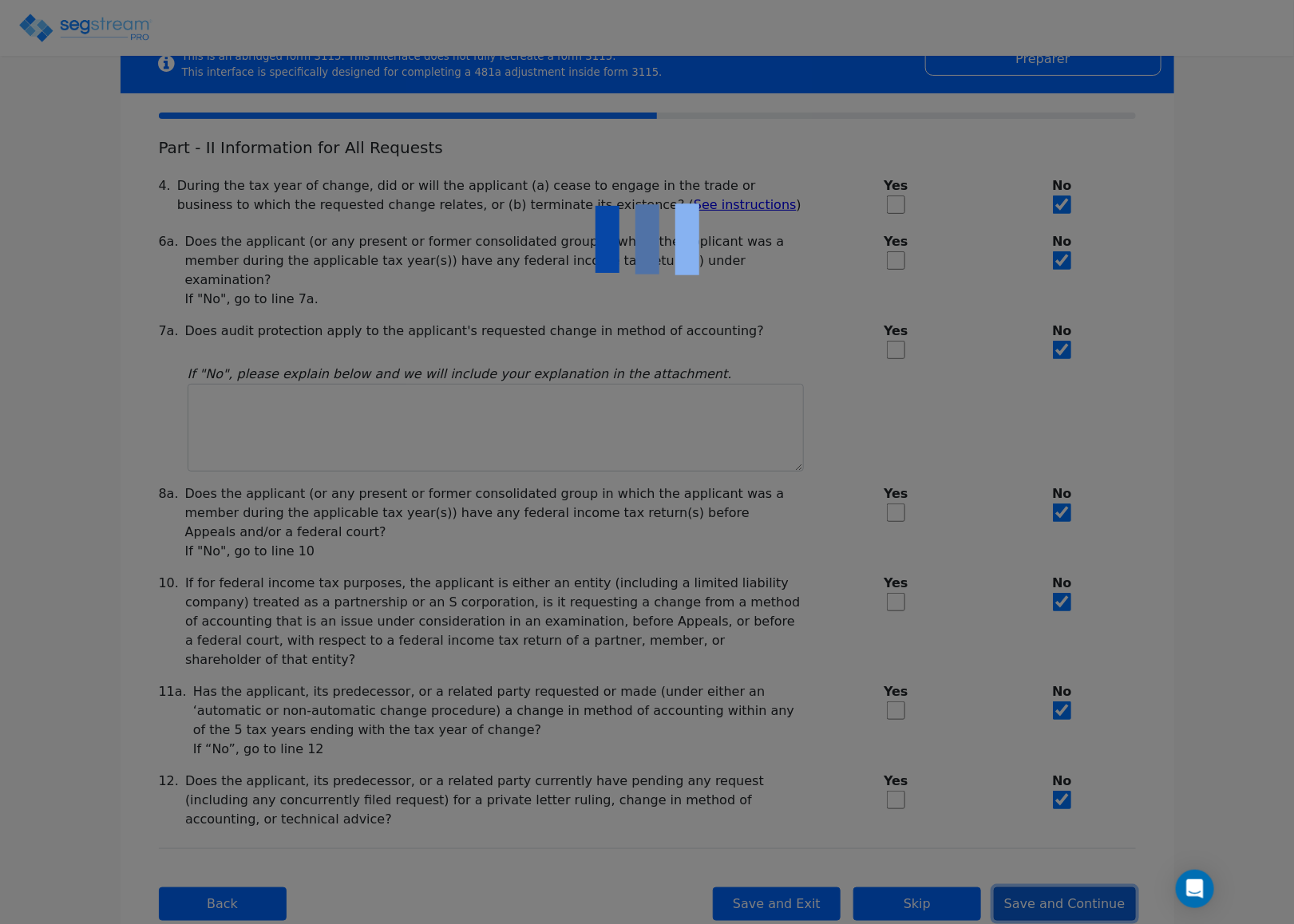
checkbox input "true"
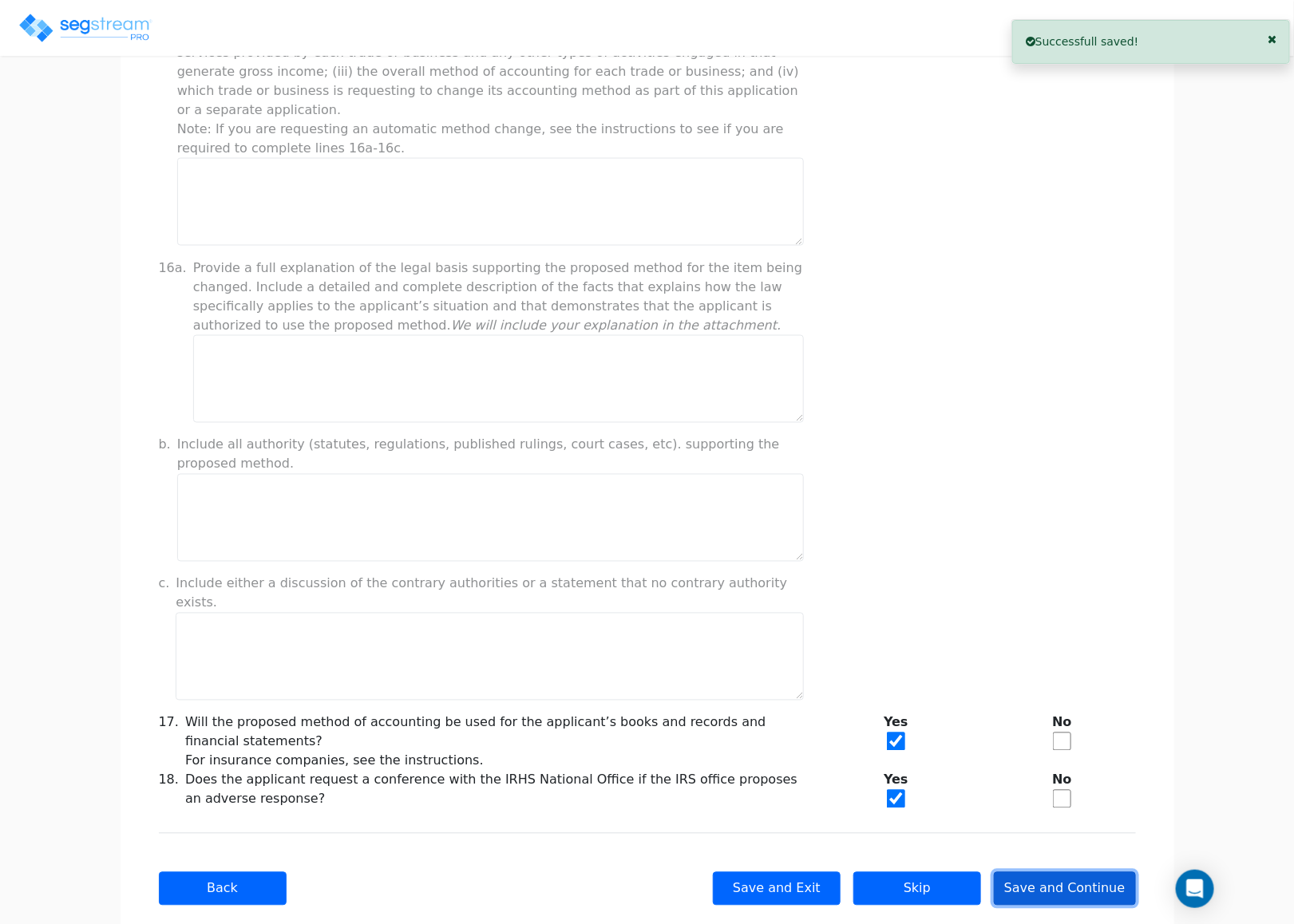
scroll to position [965, 0]
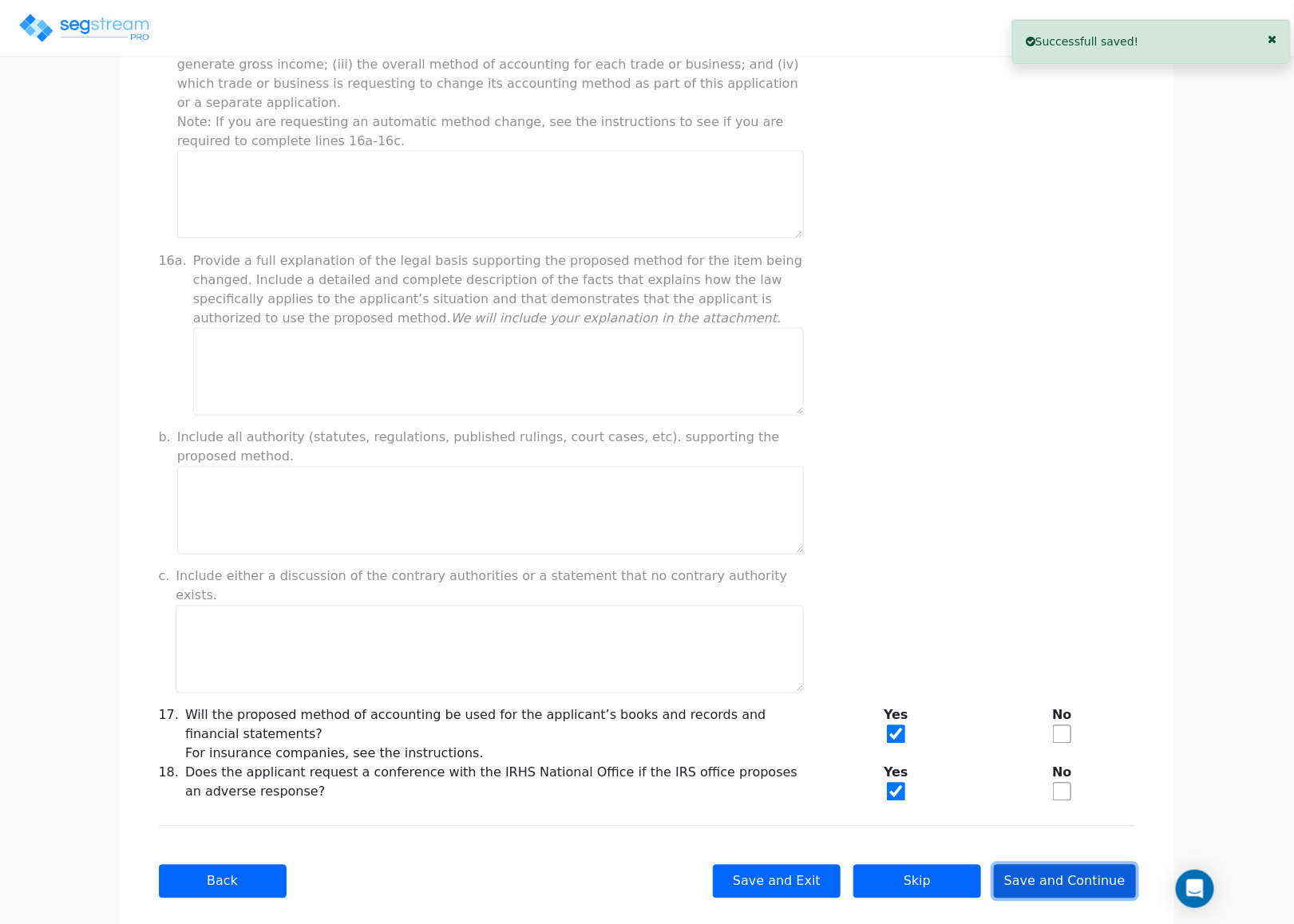
click at [1106, 865] on button "Save and Continue" at bounding box center [1065, 881] width 142 height 33
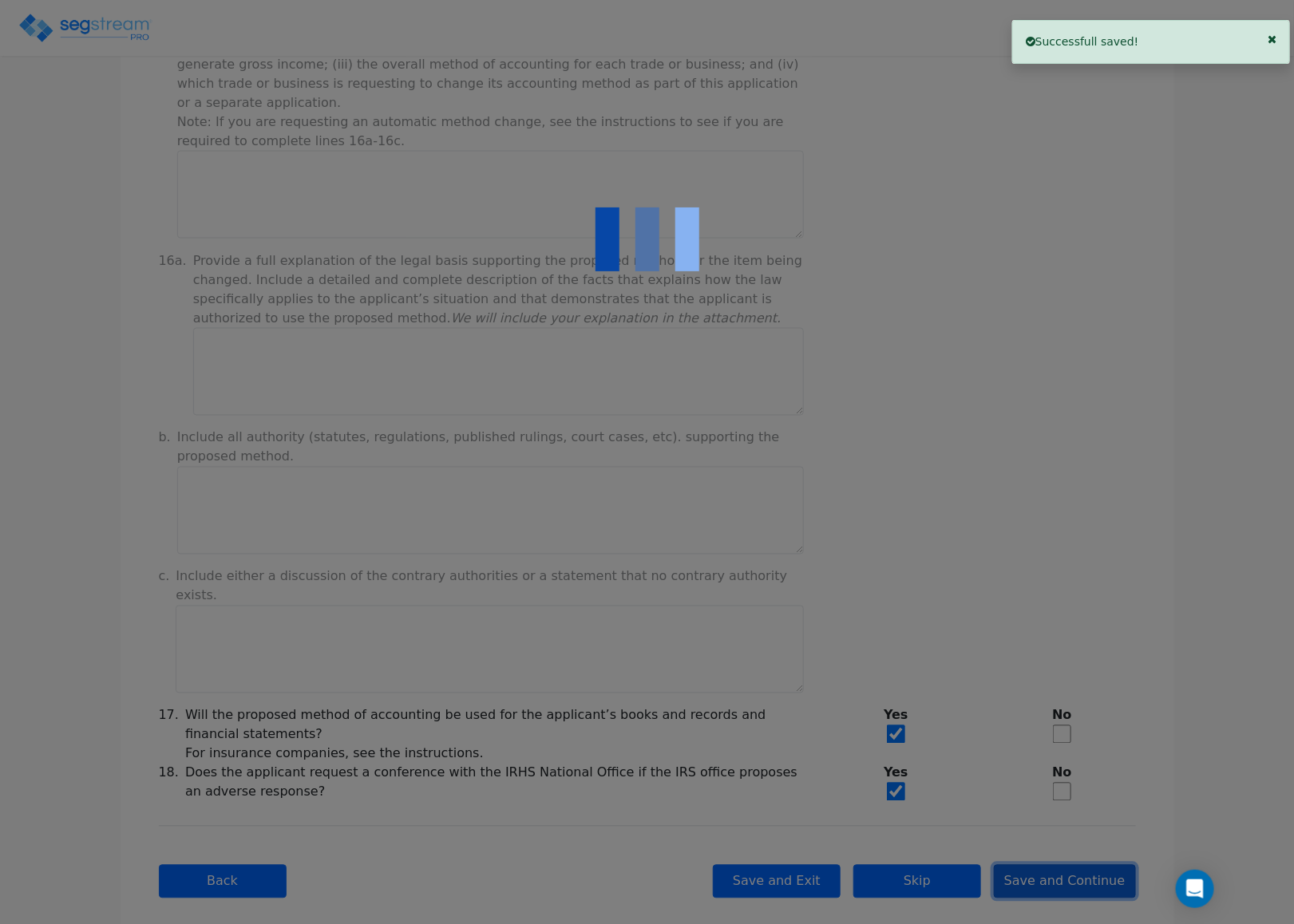
type input "-199,946.19"
checkbox input "true"
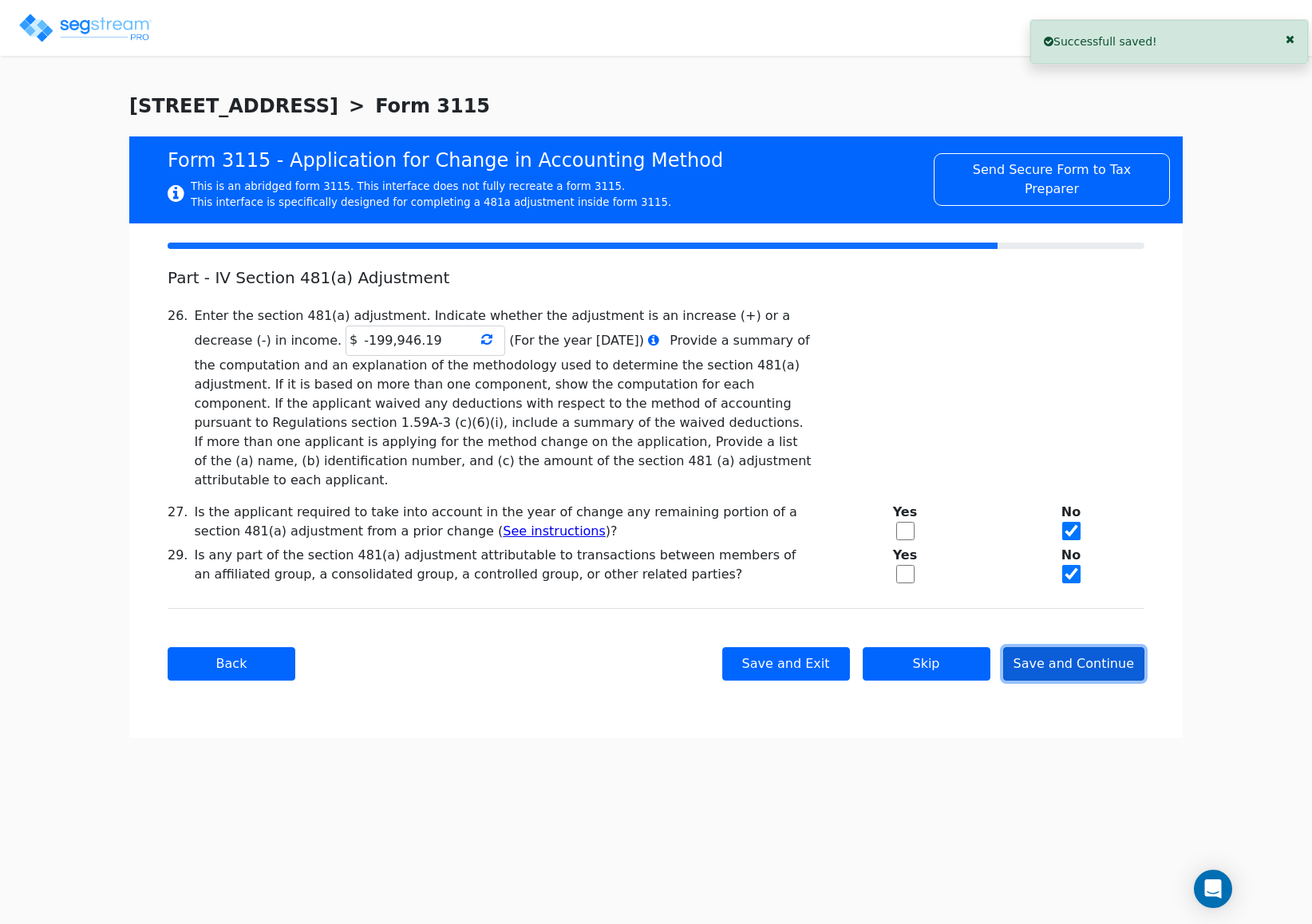
click at [1094, 652] on button "Save and Continue" at bounding box center [1074, 664] width 142 height 33
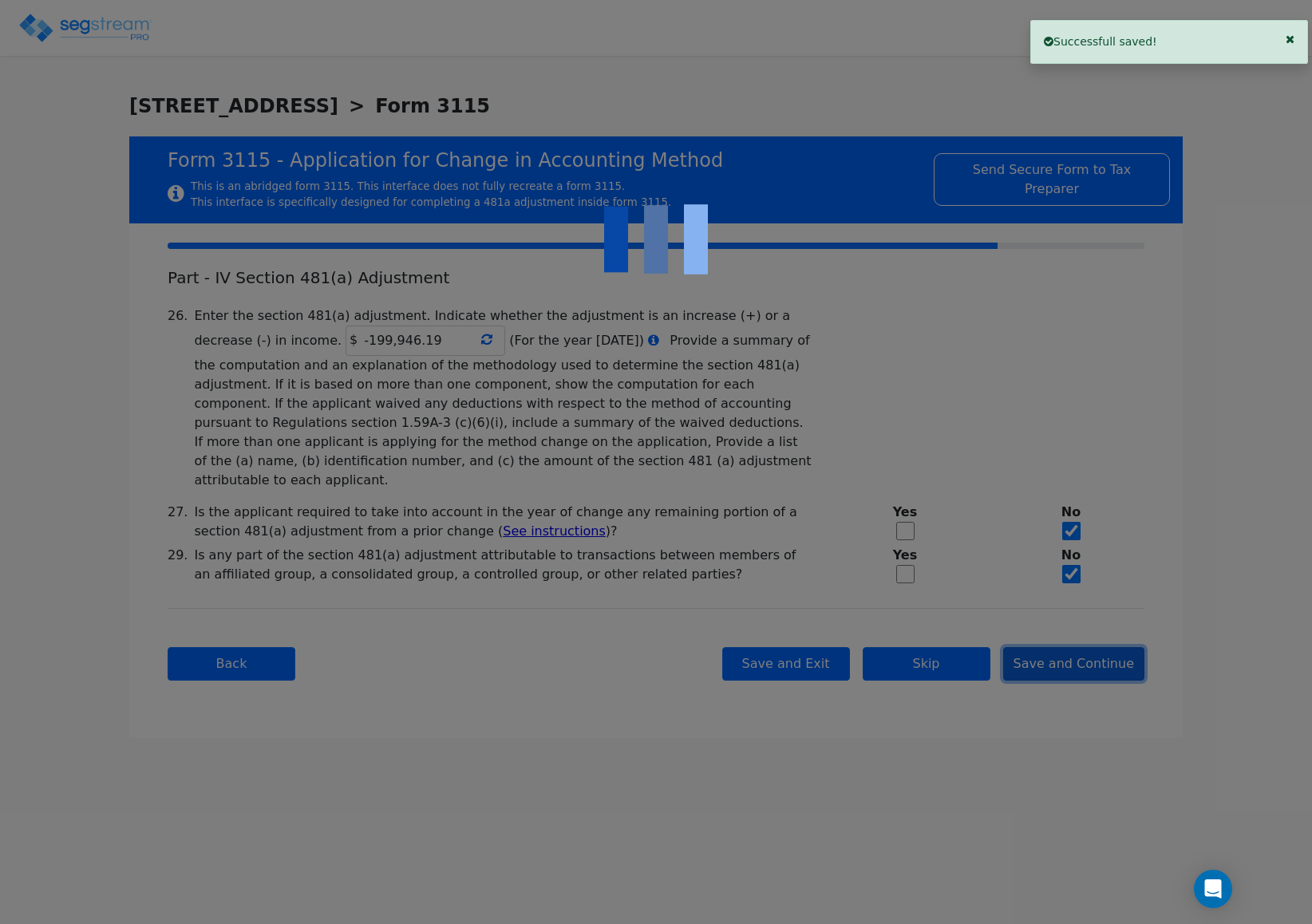
checkbox input "true"
type input "SINGLE-FAMILY RENTAL PROPERTY"
type input "RESIDENTIAL"
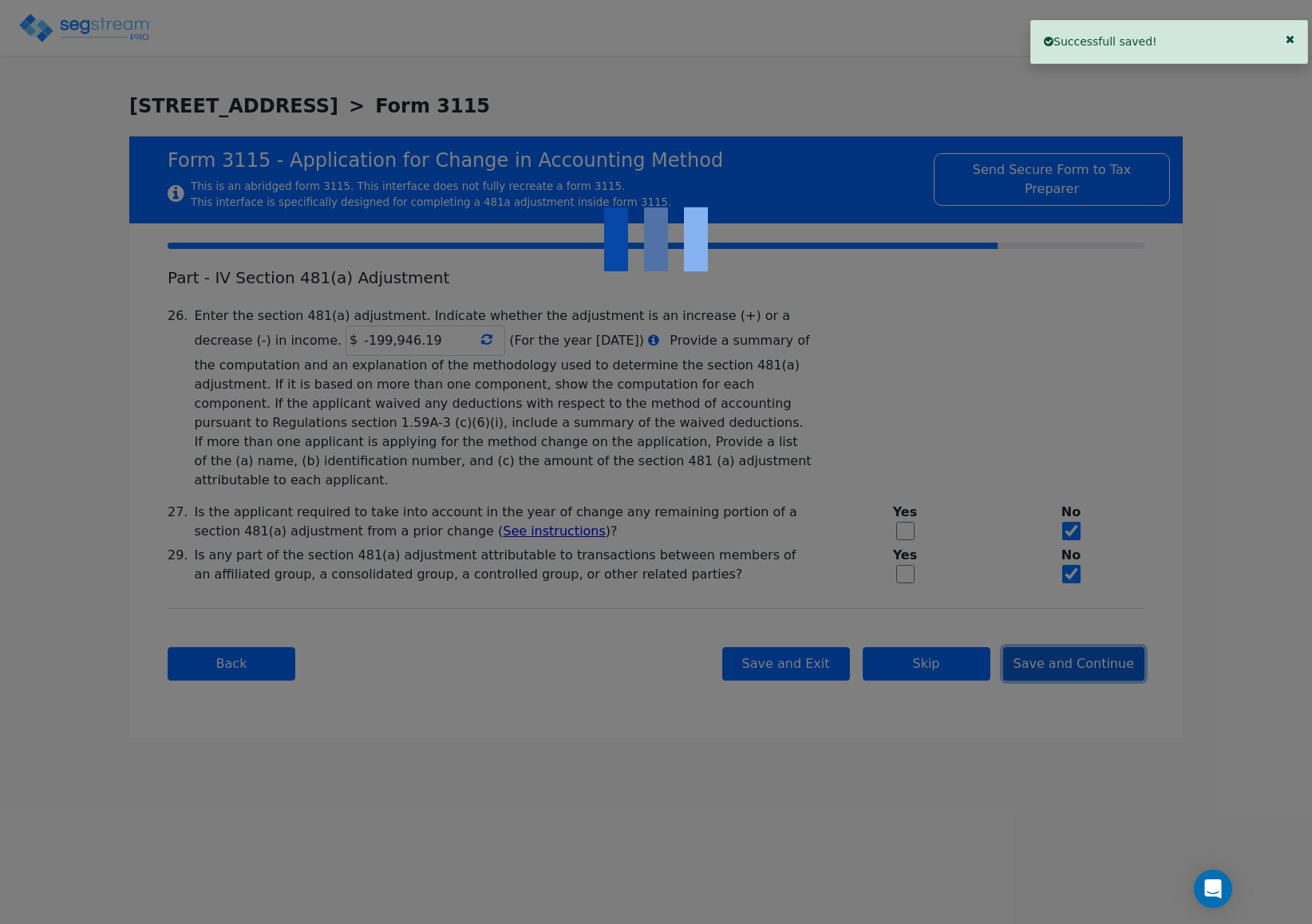
type input "2021"
type input "RENTAL"
type input "N/A"
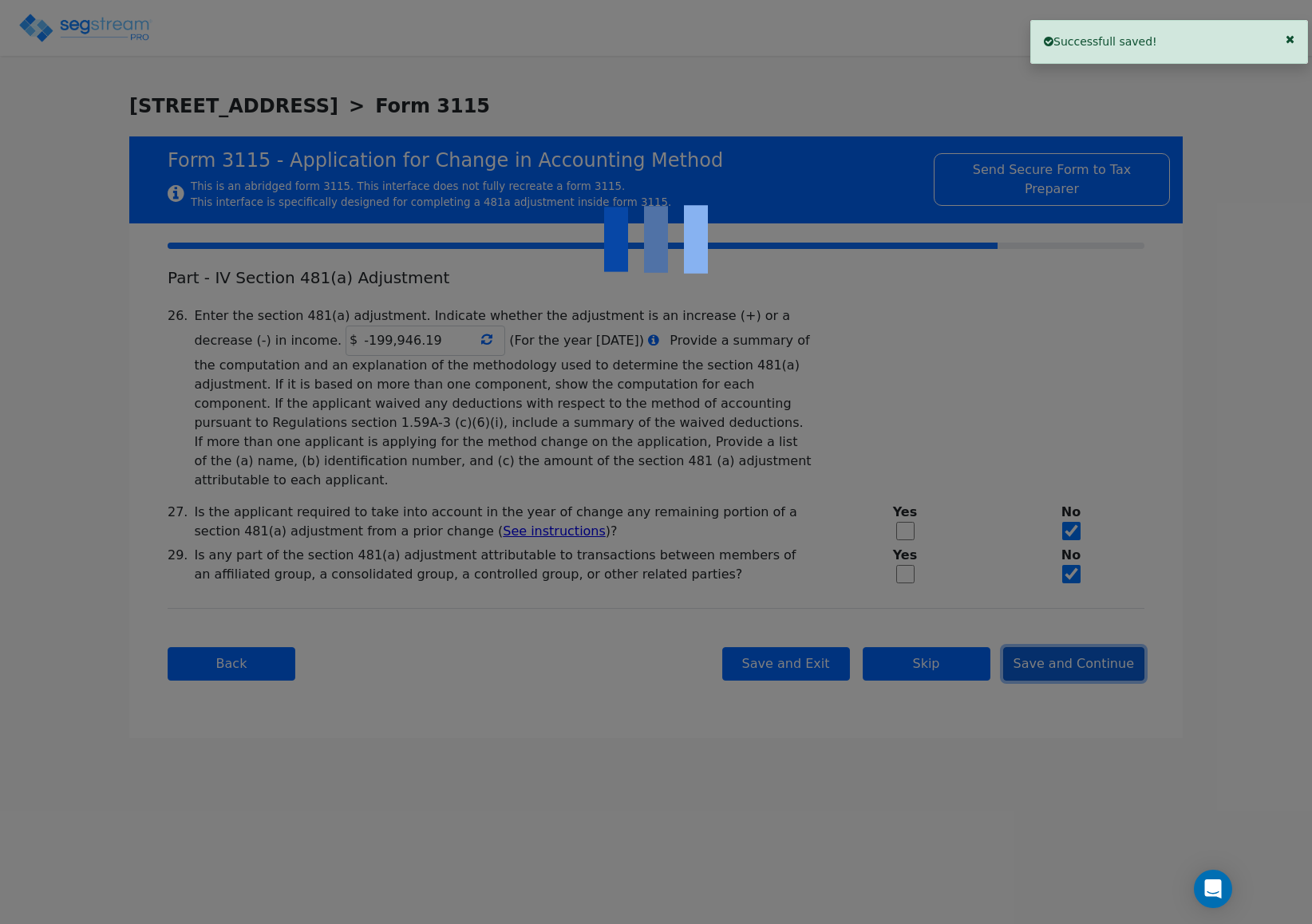
checkbox input "true"
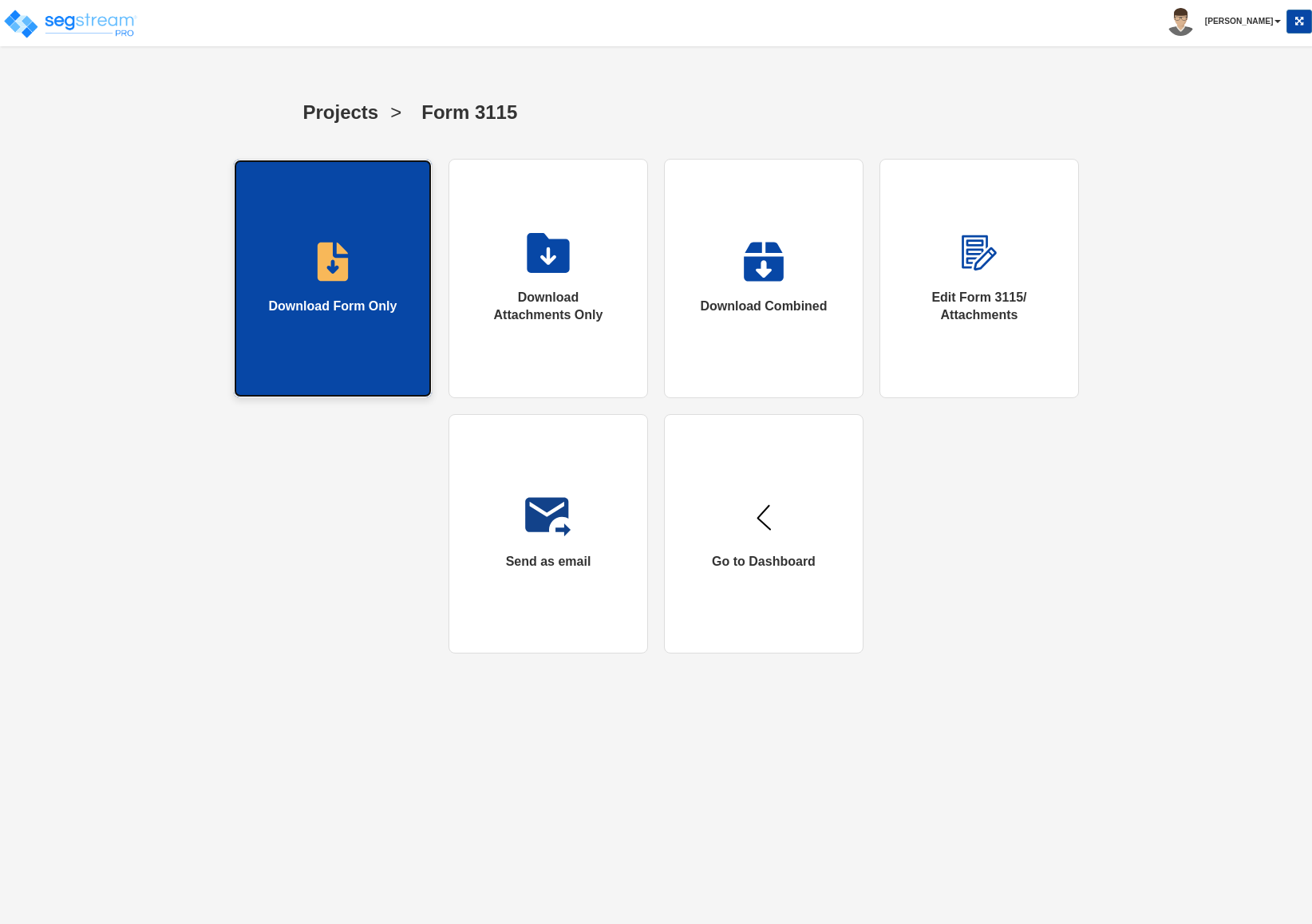
click at [343, 270] on img at bounding box center [333, 262] width 33 height 40
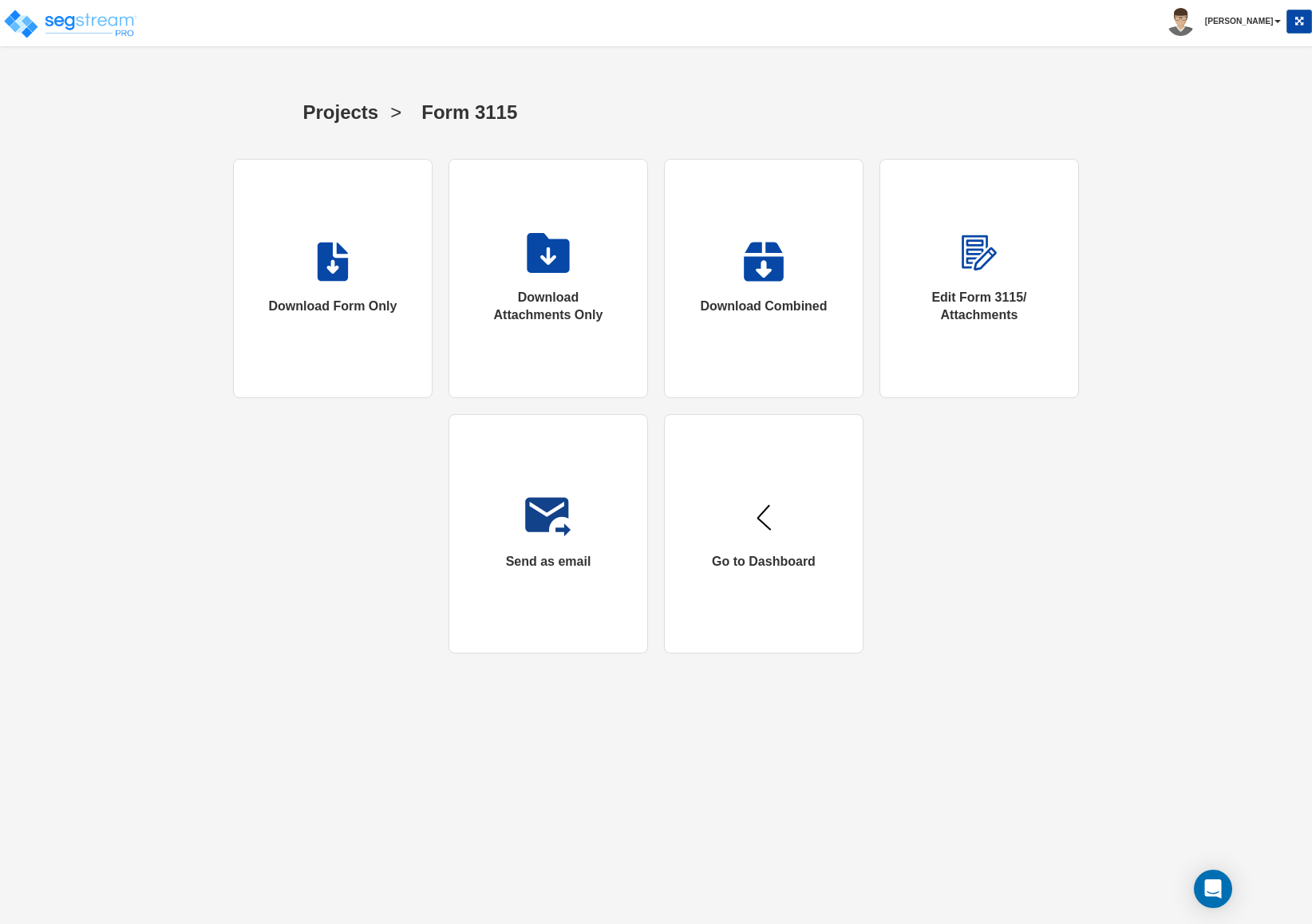
click at [975, 42] on div "Toggle navigation [PERSON_NAME]" at bounding box center [656, 23] width 1312 height 46
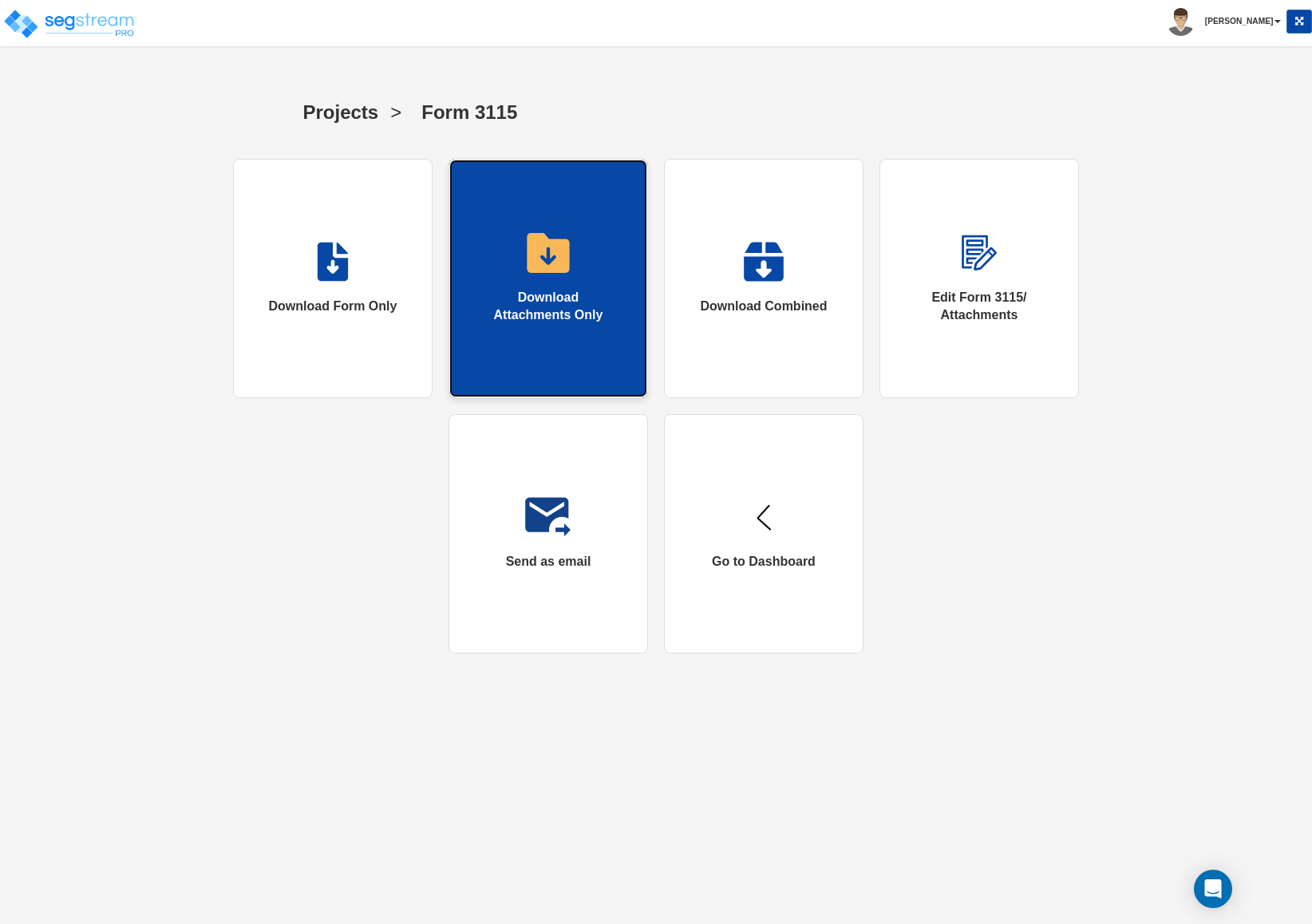
click at [555, 256] on img at bounding box center [548, 253] width 43 height 40
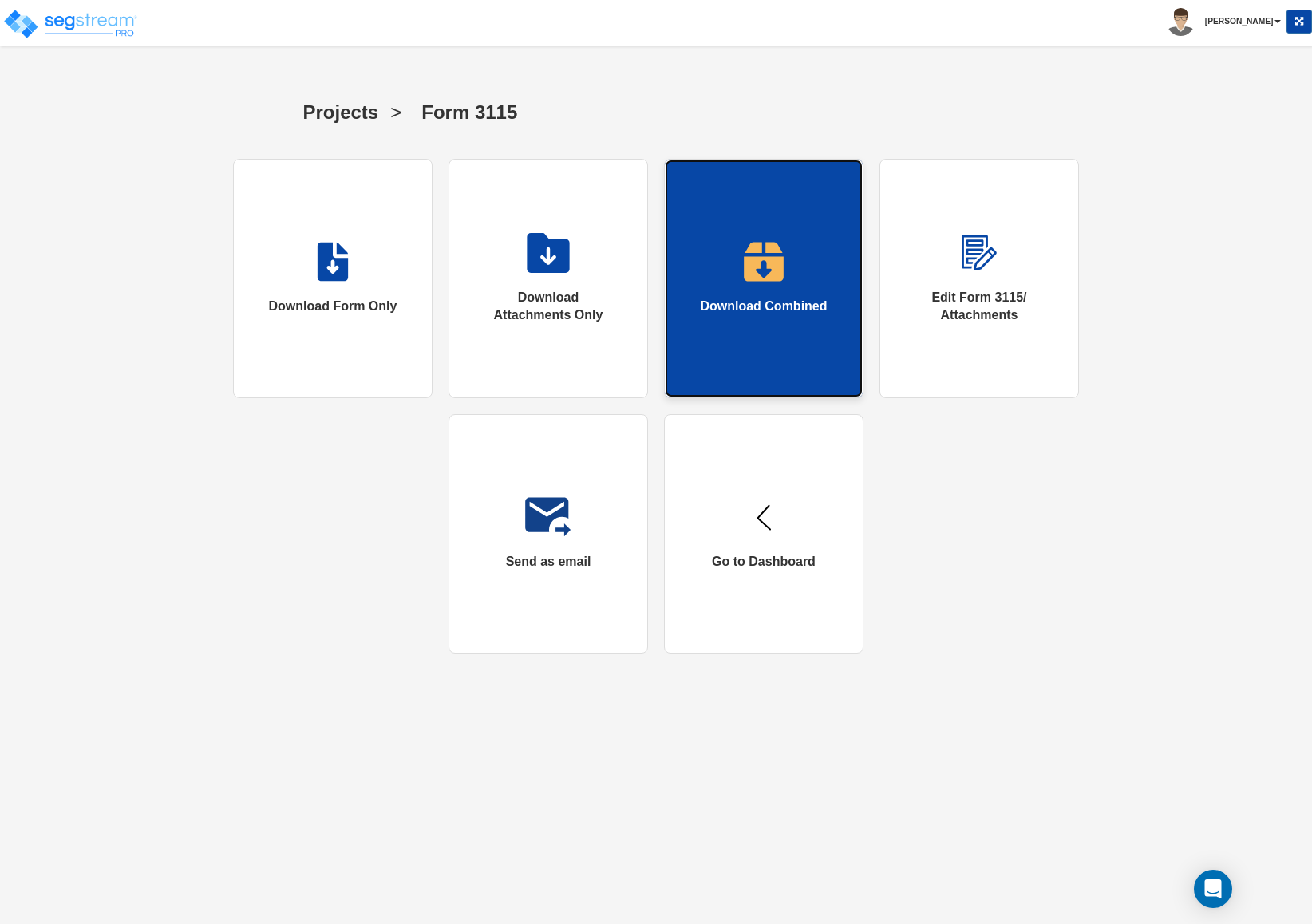
click at [778, 309] on div "Download Combined" at bounding box center [763, 307] width 127 height 18
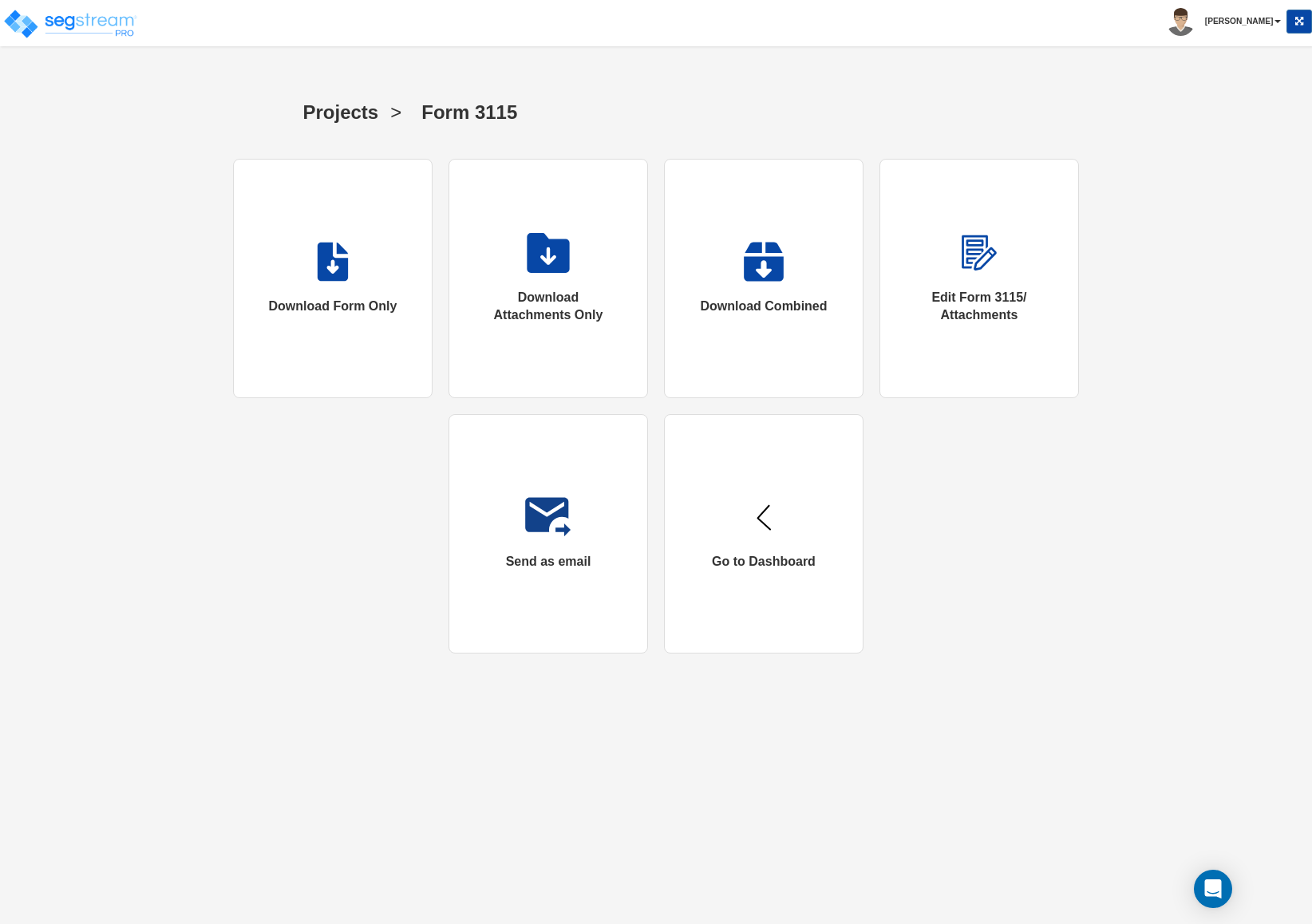
click at [1073, 522] on div "Download Form Only Download Attachments Only Download Combined Edit Form 3115/ …" at bounding box center [656, 406] width 901 height 495
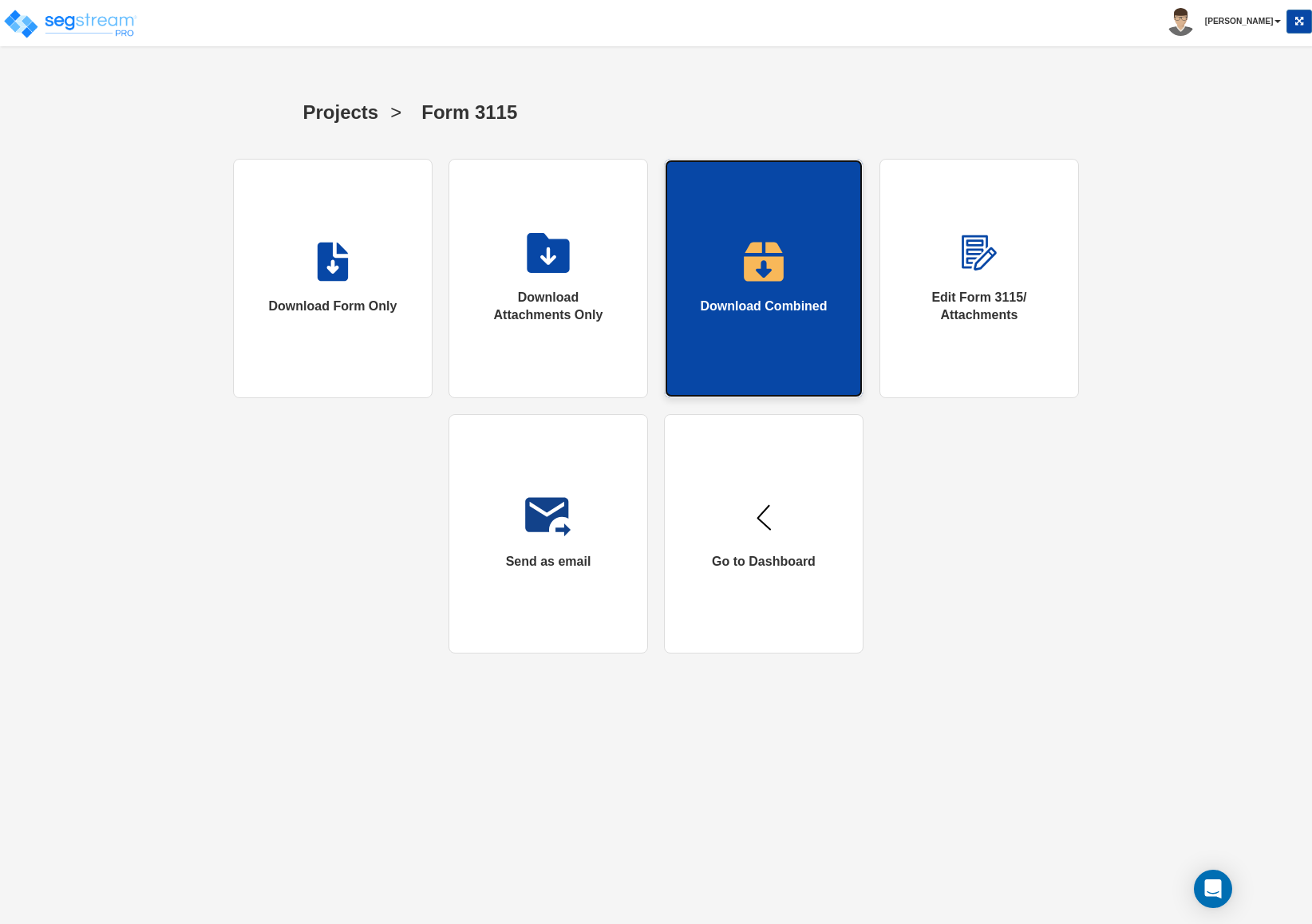
click at [719, 312] on div "Download Combined" at bounding box center [763, 307] width 127 height 18
click at [728, 276] on link "Download Combined" at bounding box center [763, 278] width 200 height 239
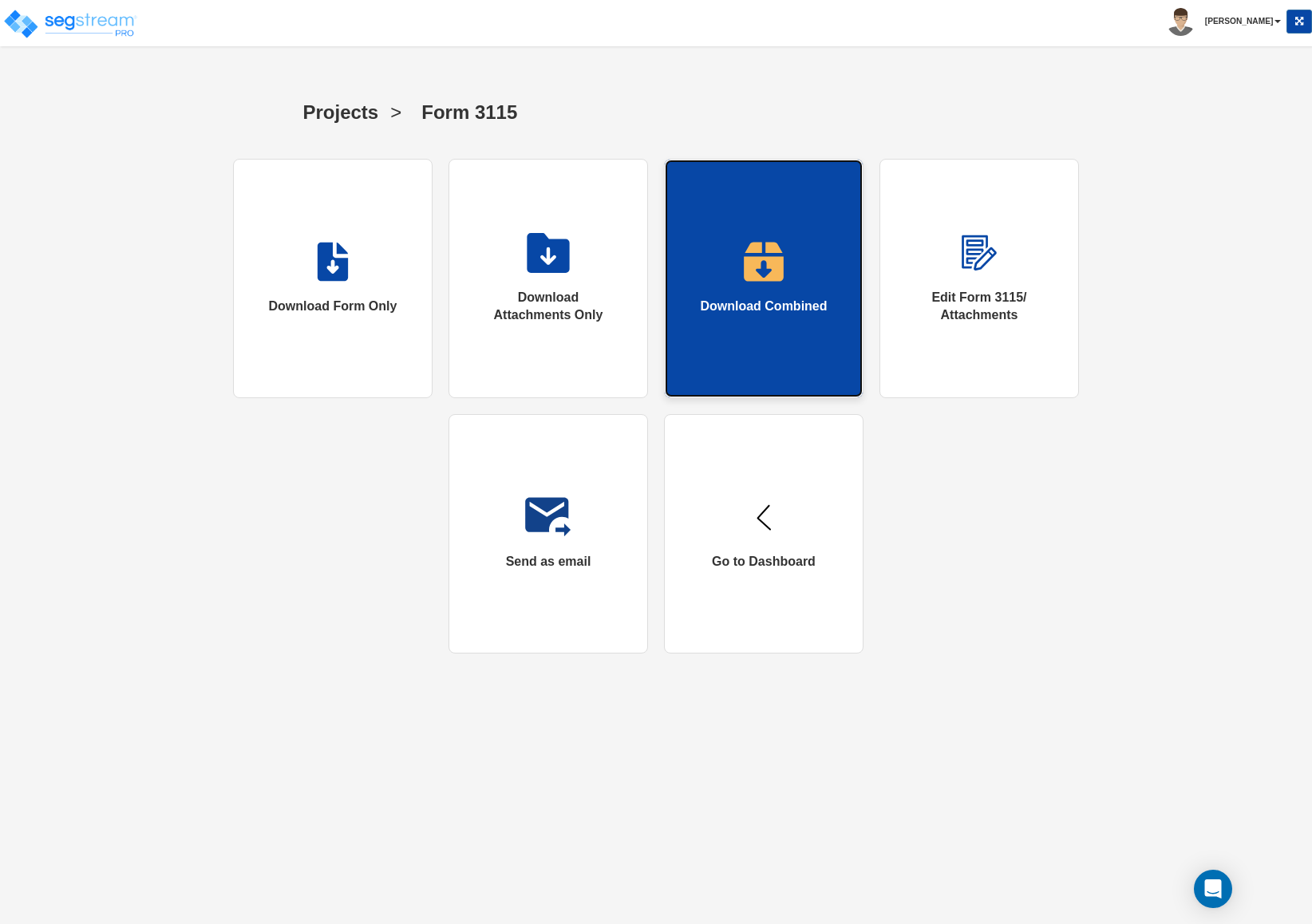
click at [728, 276] on link "Download Combined" at bounding box center [763, 278] width 200 height 239
click at [764, 298] on div "Download Combined" at bounding box center [763, 307] width 127 height 18
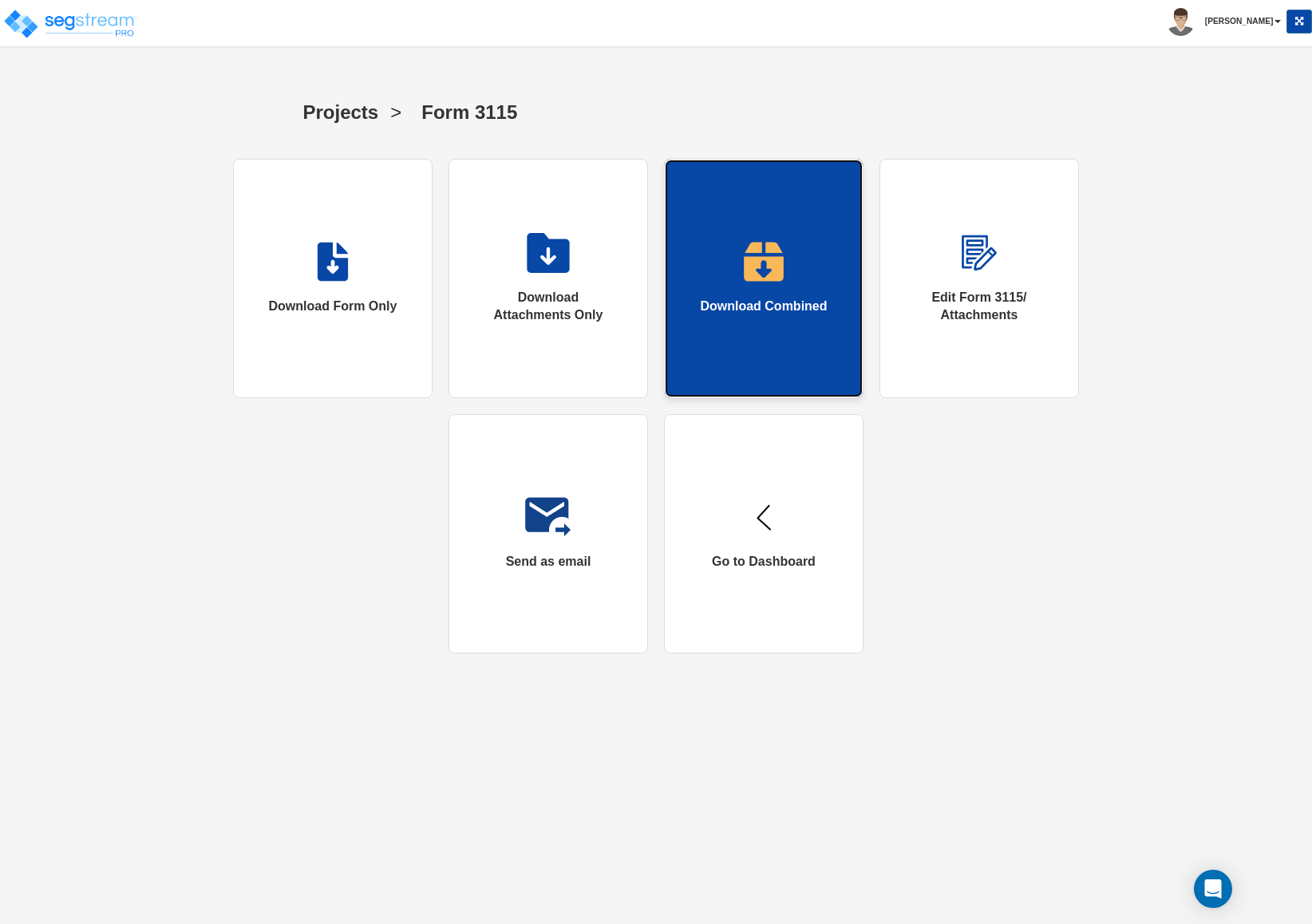
click at [764, 298] on div "Download Combined" at bounding box center [763, 307] width 127 height 18
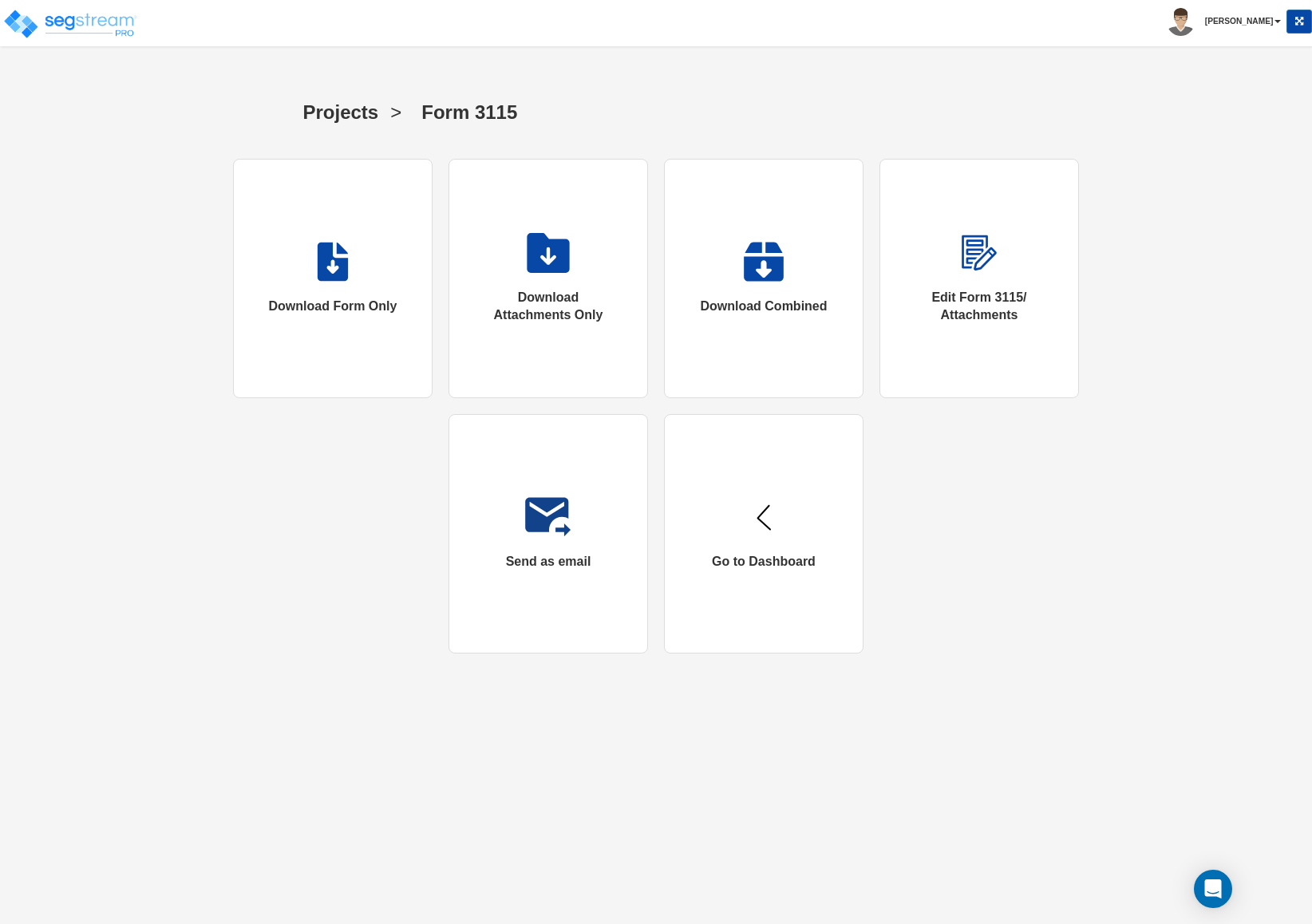
click at [319, 575] on div "Download Form Only Download Attachments Only Download Combined Edit Form 3115/ …" at bounding box center [656, 406] width 901 height 495
click at [982, 670] on html "Toggle navigation [PERSON_NAME] x" at bounding box center [656, 334] width 1312 height 670
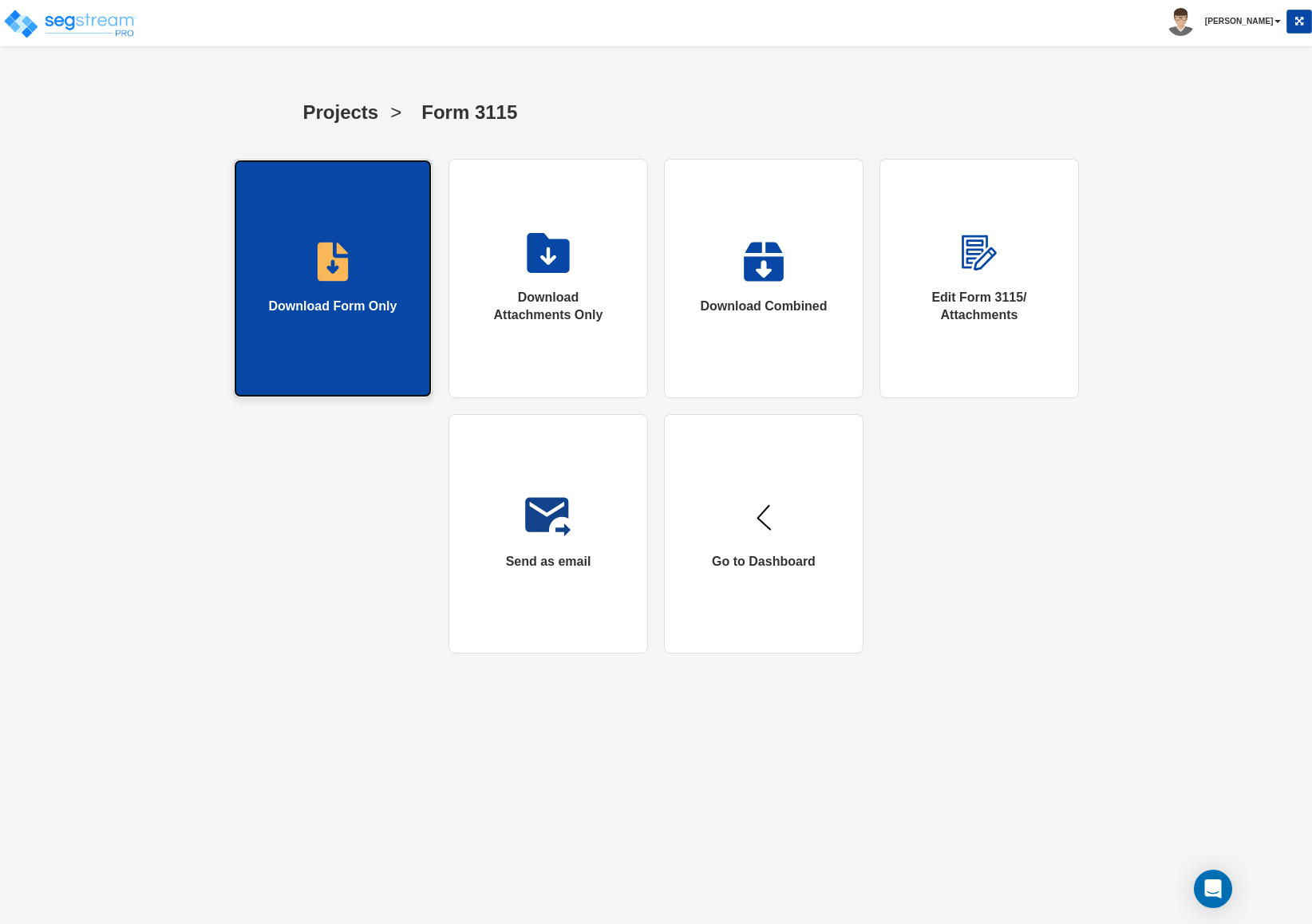
click at [299, 325] on link "Download Form Only" at bounding box center [333, 278] width 200 height 239
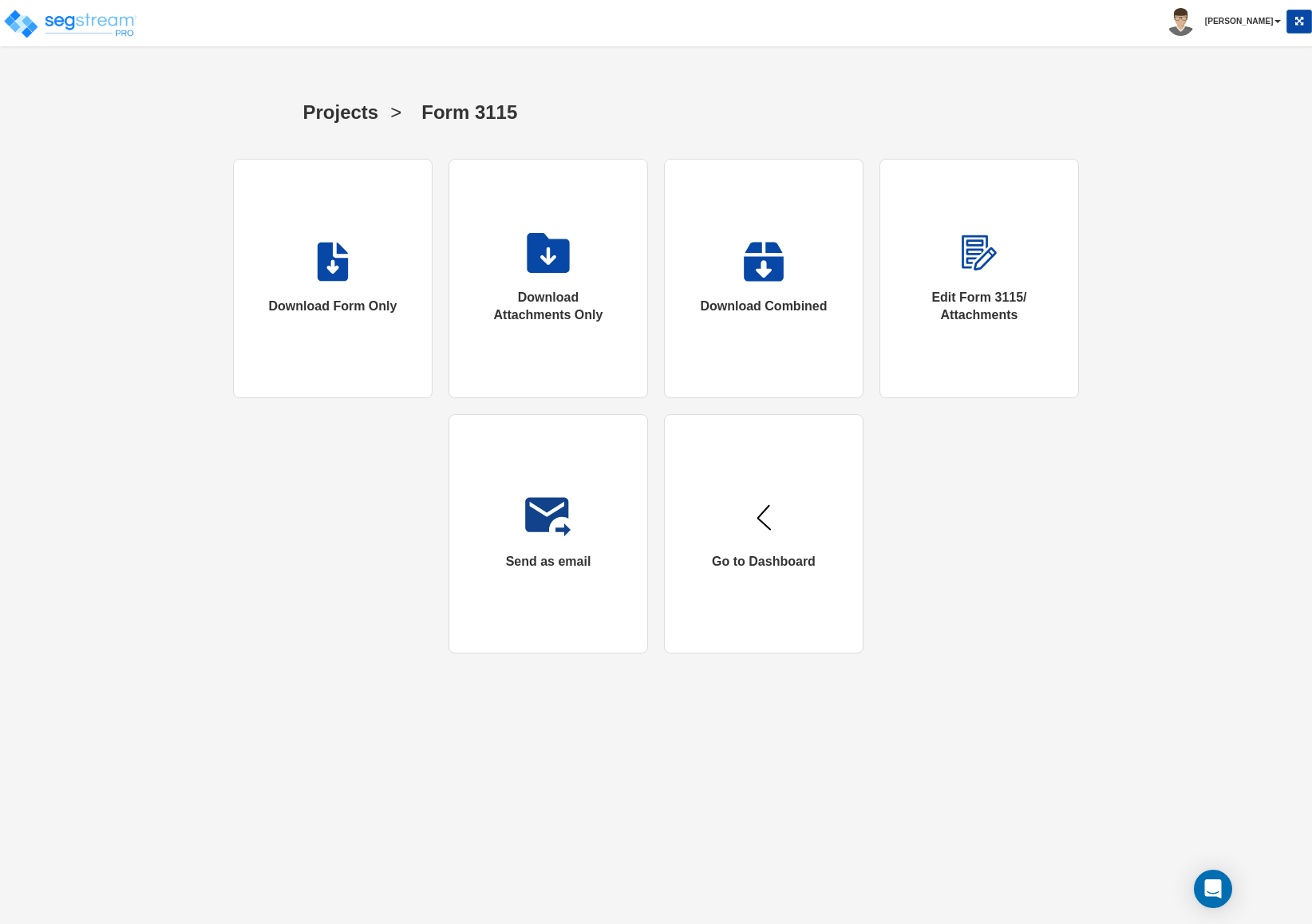
click at [1247, 184] on div "Projects > Form 3115 Download Form Only Download Attachments Only Download Comb…" at bounding box center [656, 370] width 1312 height 600
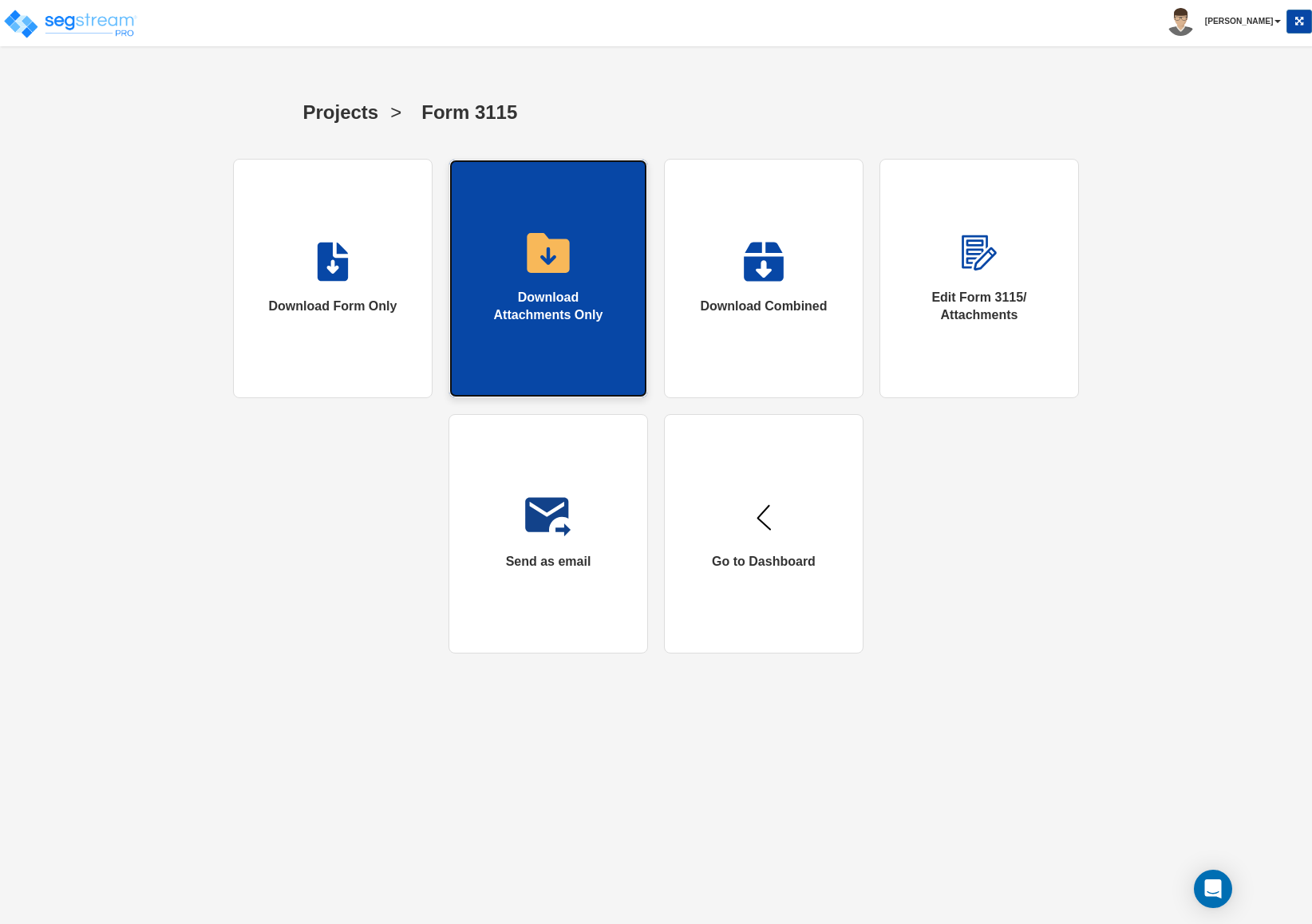
click at [494, 248] on link "Download Attachments Only" at bounding box center [548, 278] width 200 height 239
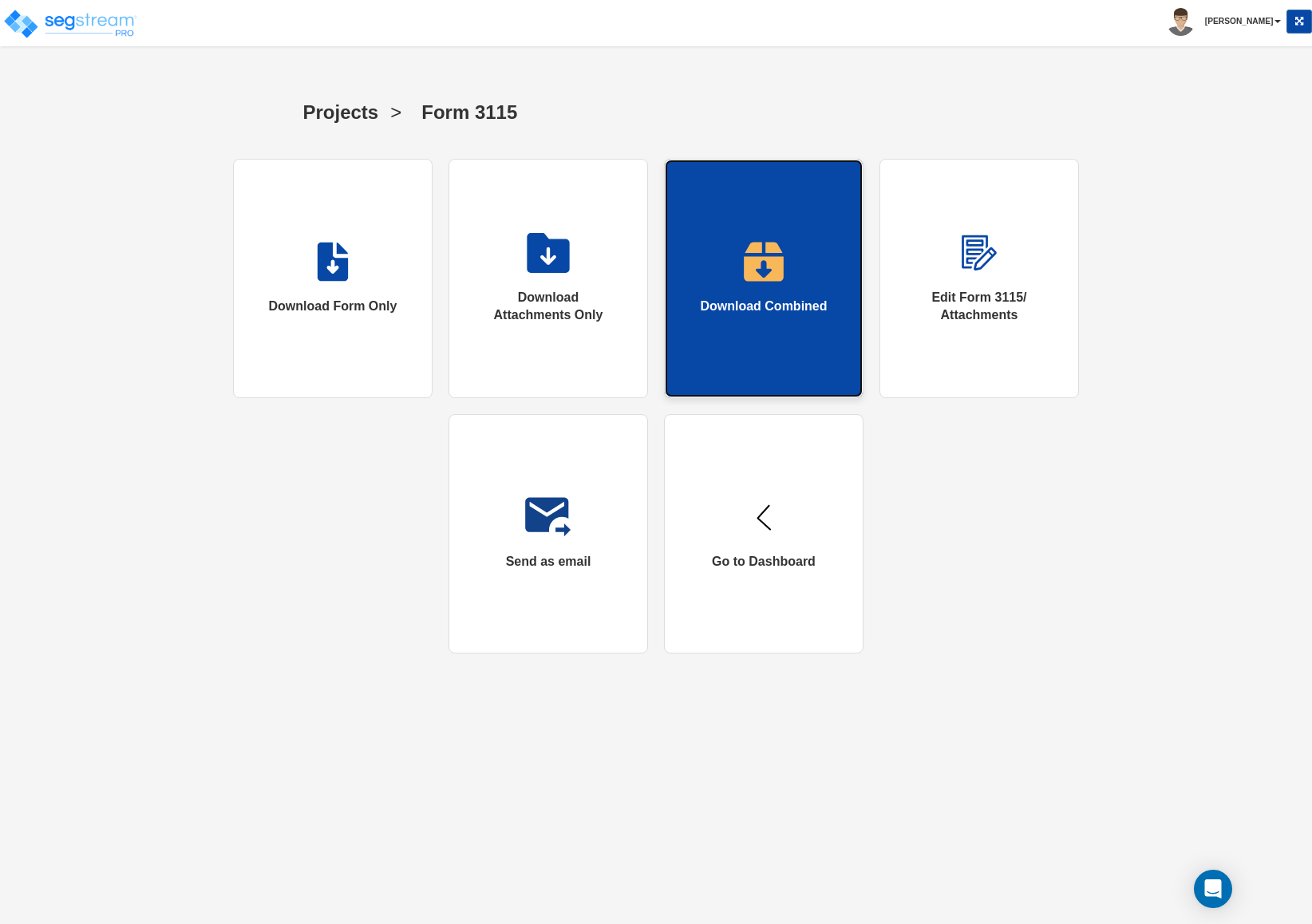
click at [790, 338] on link "Download Combined" at bounding box center [763, 278] width 200 height 239
click at [791, 339] on link "Download Combined" at bounding box center [763, 278] width 200 height 239
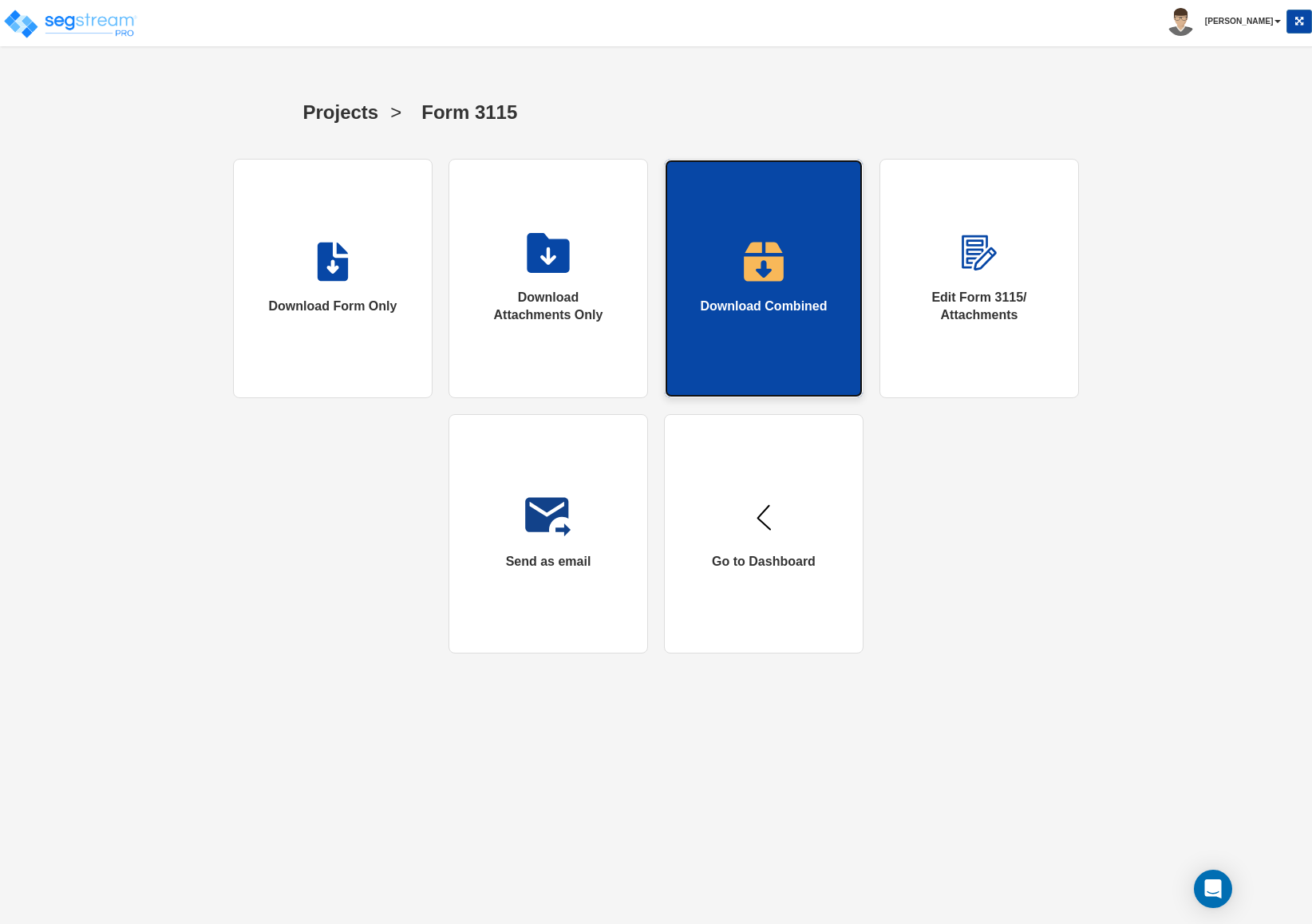
click at [791, 339] on link "Download Combined" at bounding box center [763, 278] width 200 height 239
